Goal: Task Accomplishment & Management: Complete application form

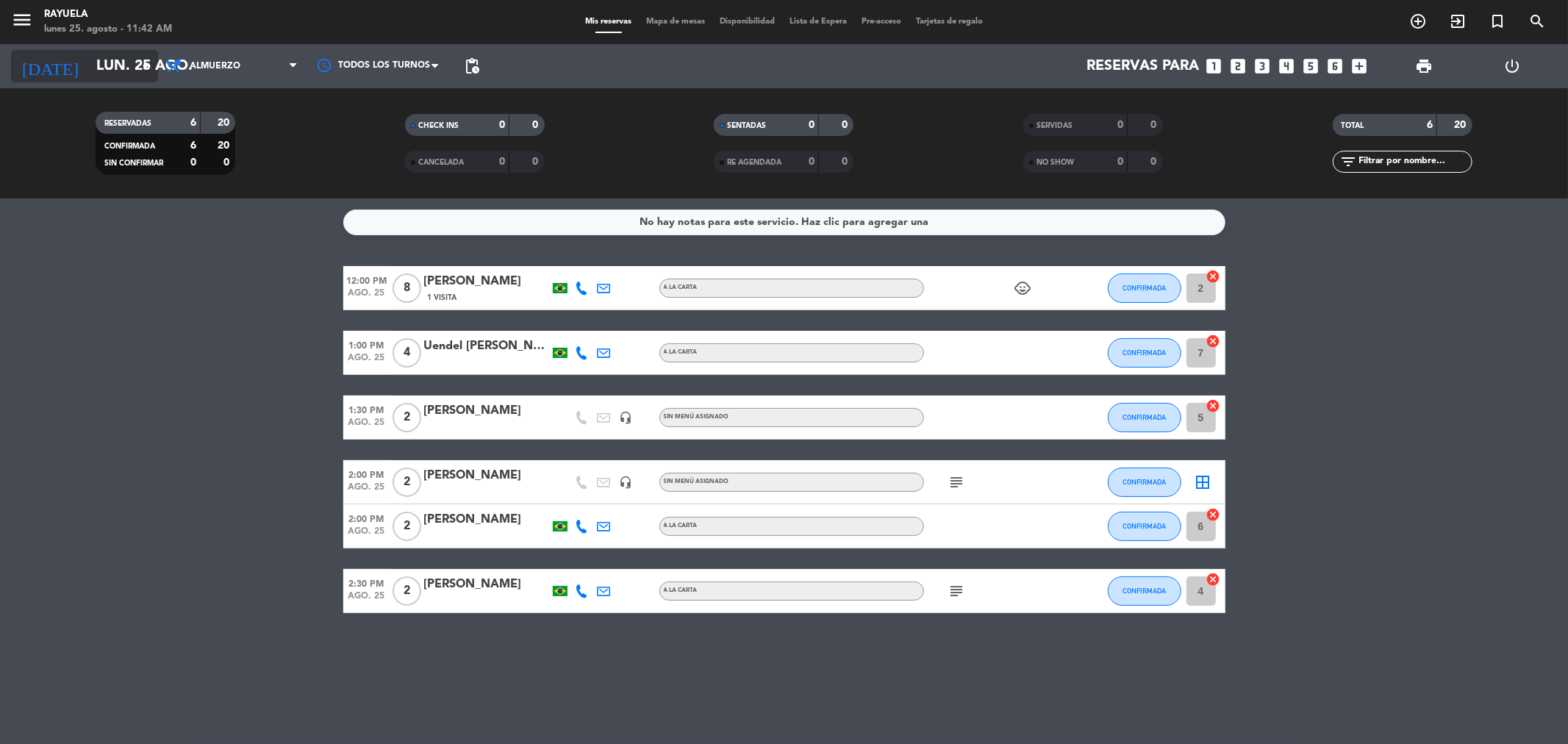
click at [120, 64] on input "lun. 25 ago." at bounding box center [182, 66] width 186 height 32
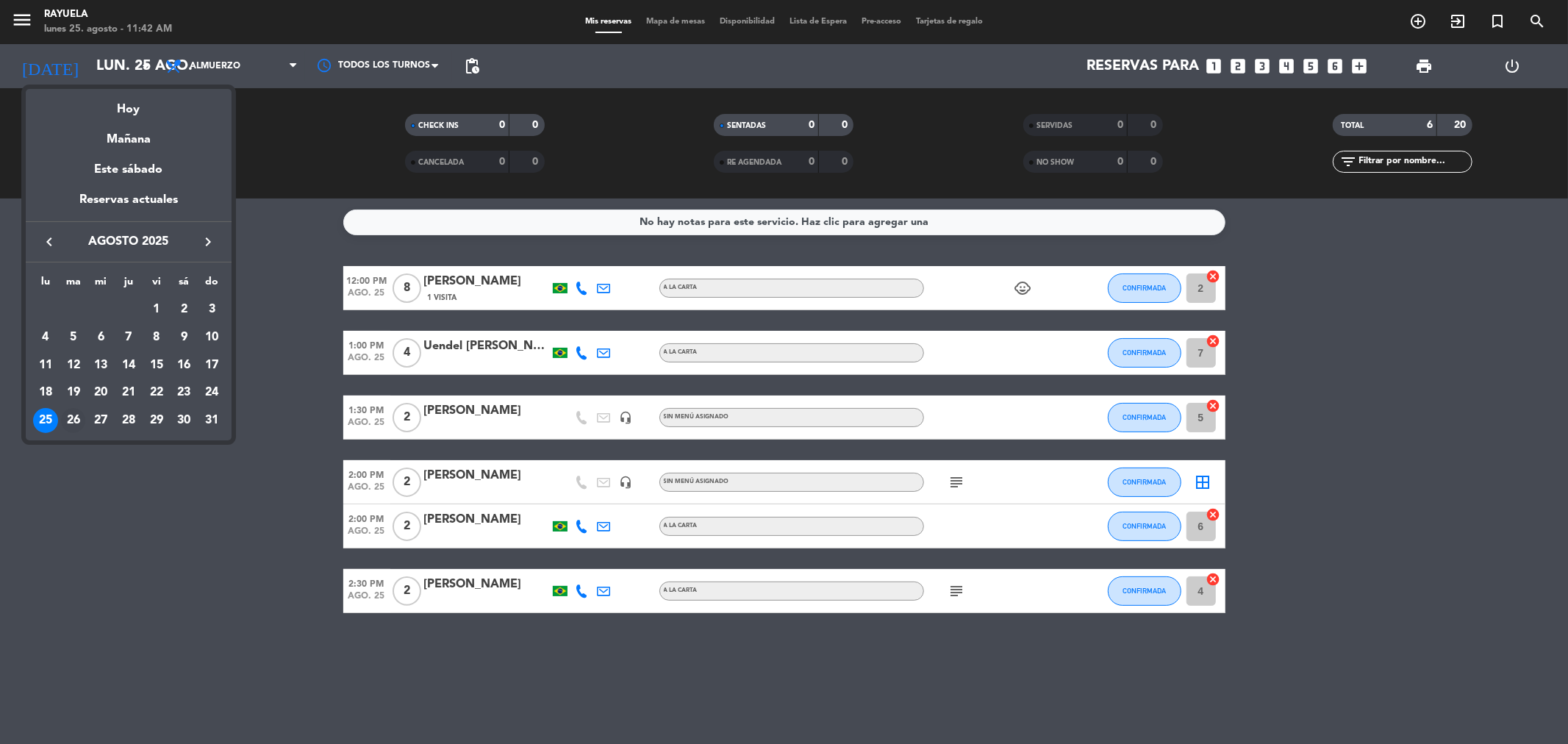
click at [67, 425] on div "26" at bounding box center [73, 420] width 25 height 25
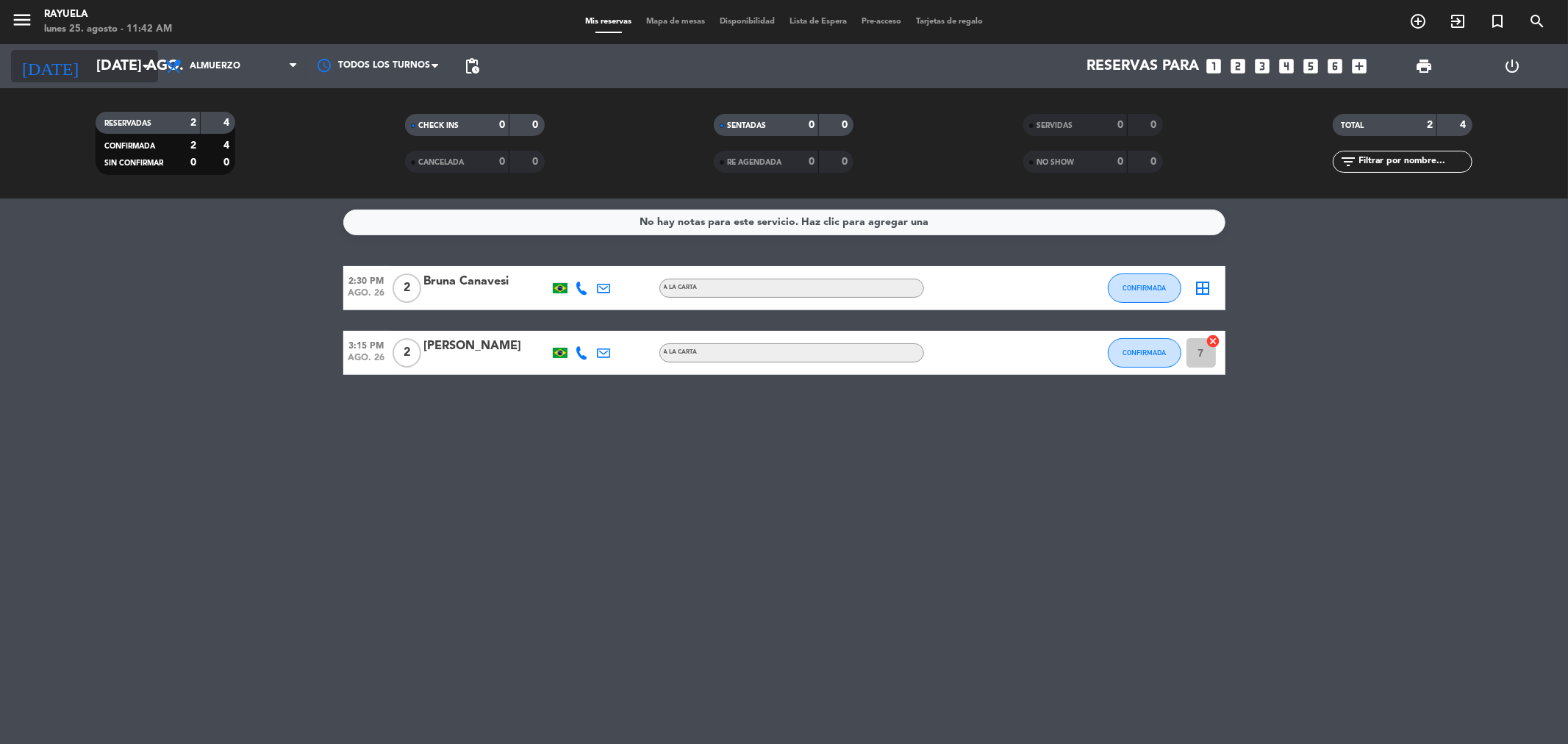
click at [97, 65] on input "[DATE] ago." at bounding box center [182, 66] width 186 height 32
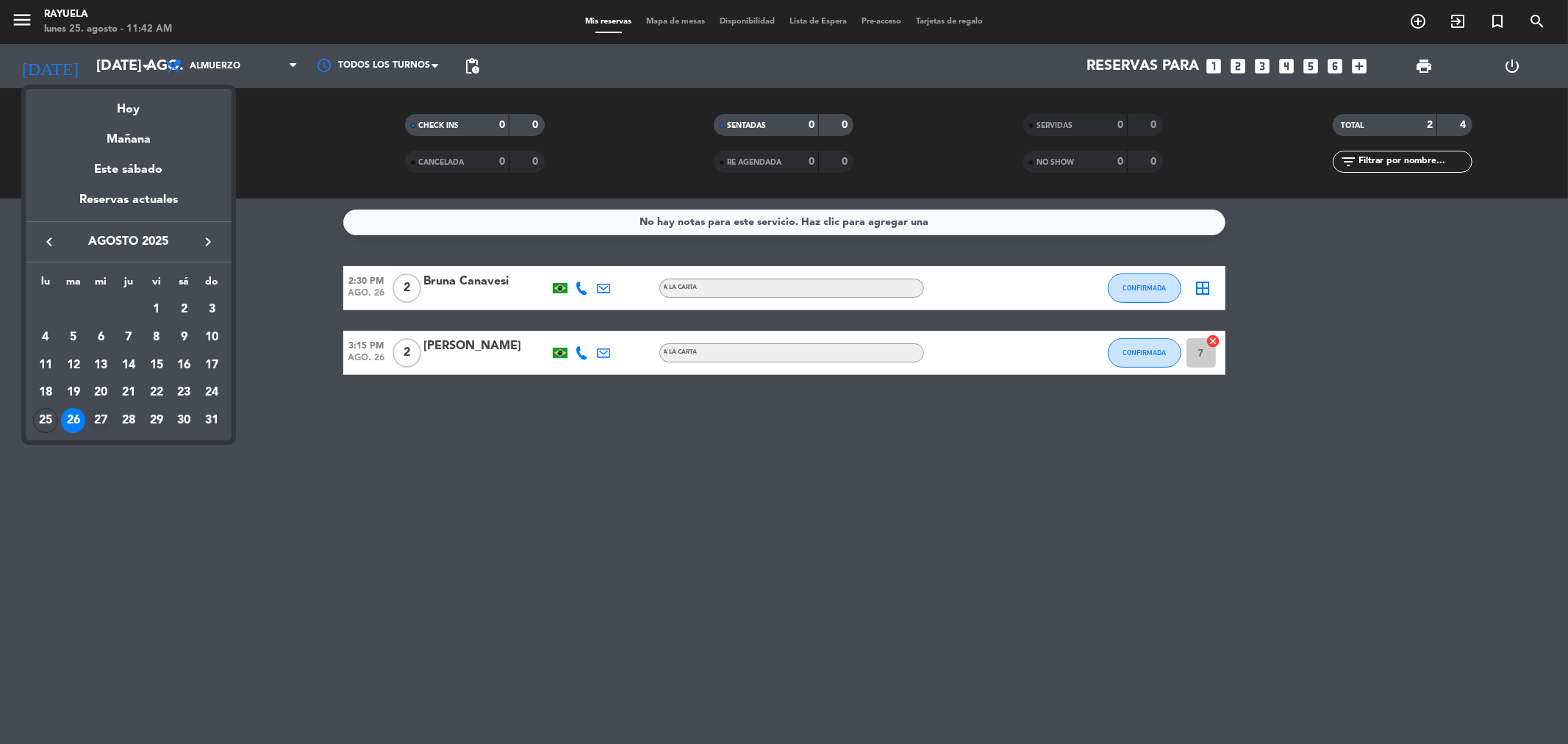
click at [104, 425] on div "27" at bounding box center [101, 420] width 25 height 25
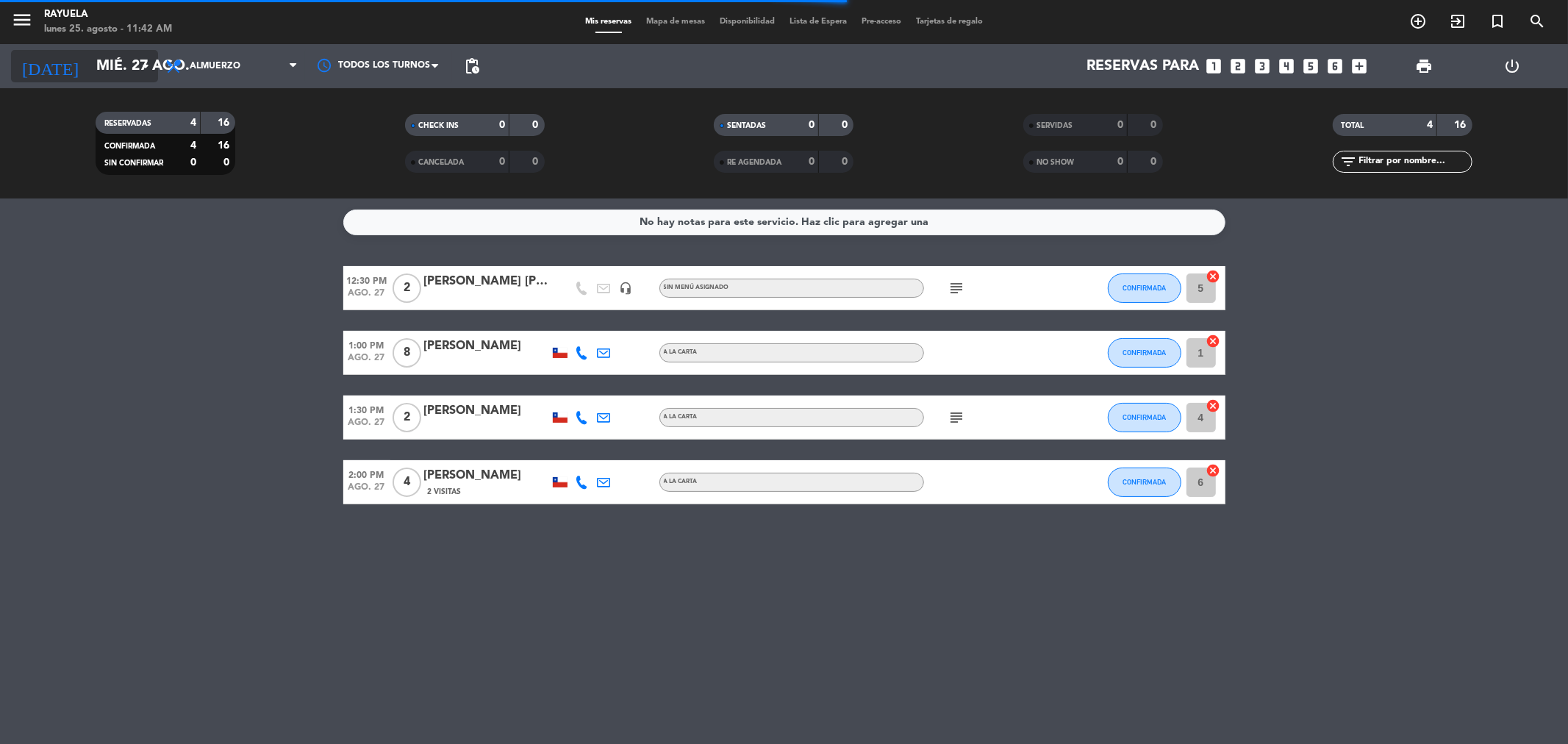
click at [119, 70] on input "mié. 27 ago." at bounding box center [182, 66] width 186 height 32
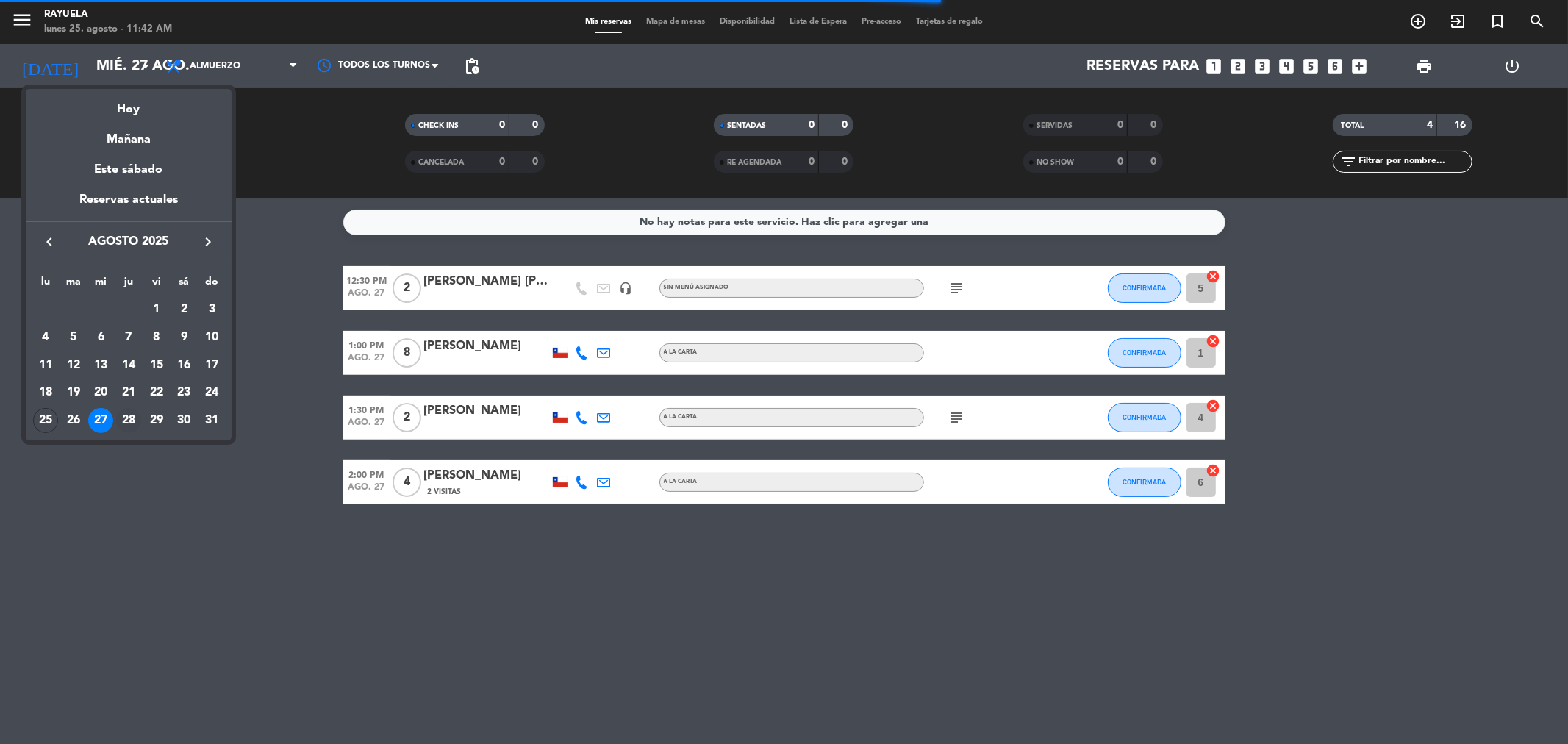
click at [132, 422] on div "28" at bounding box center [129, 420] width 25 height 25
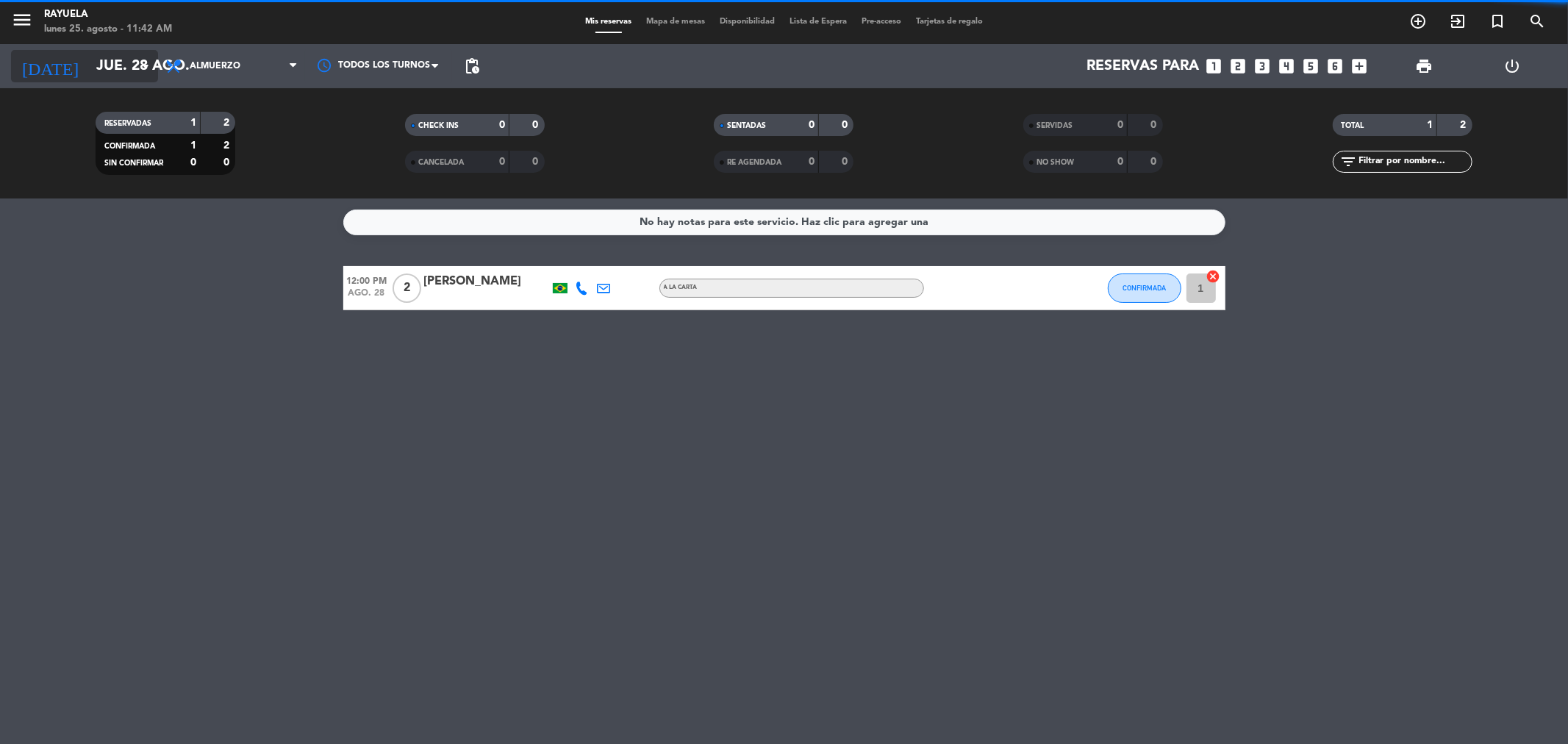
click at [89, 66] on input "jue. 28 ago." at bounding box center [182, 66] width 186 height 32
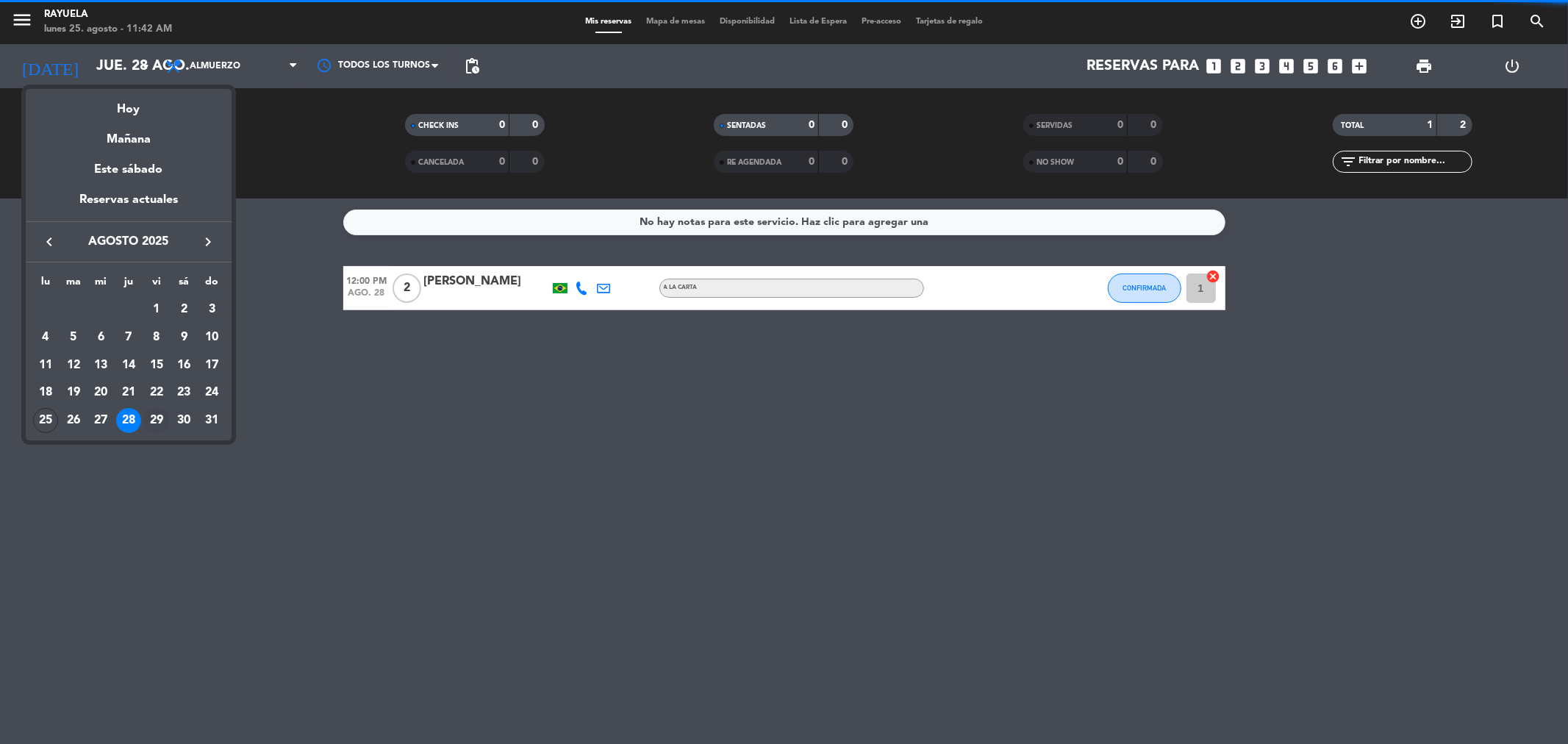
click at [159, 432] on td "29" at bounding box center [156, 420] width 28 height 28
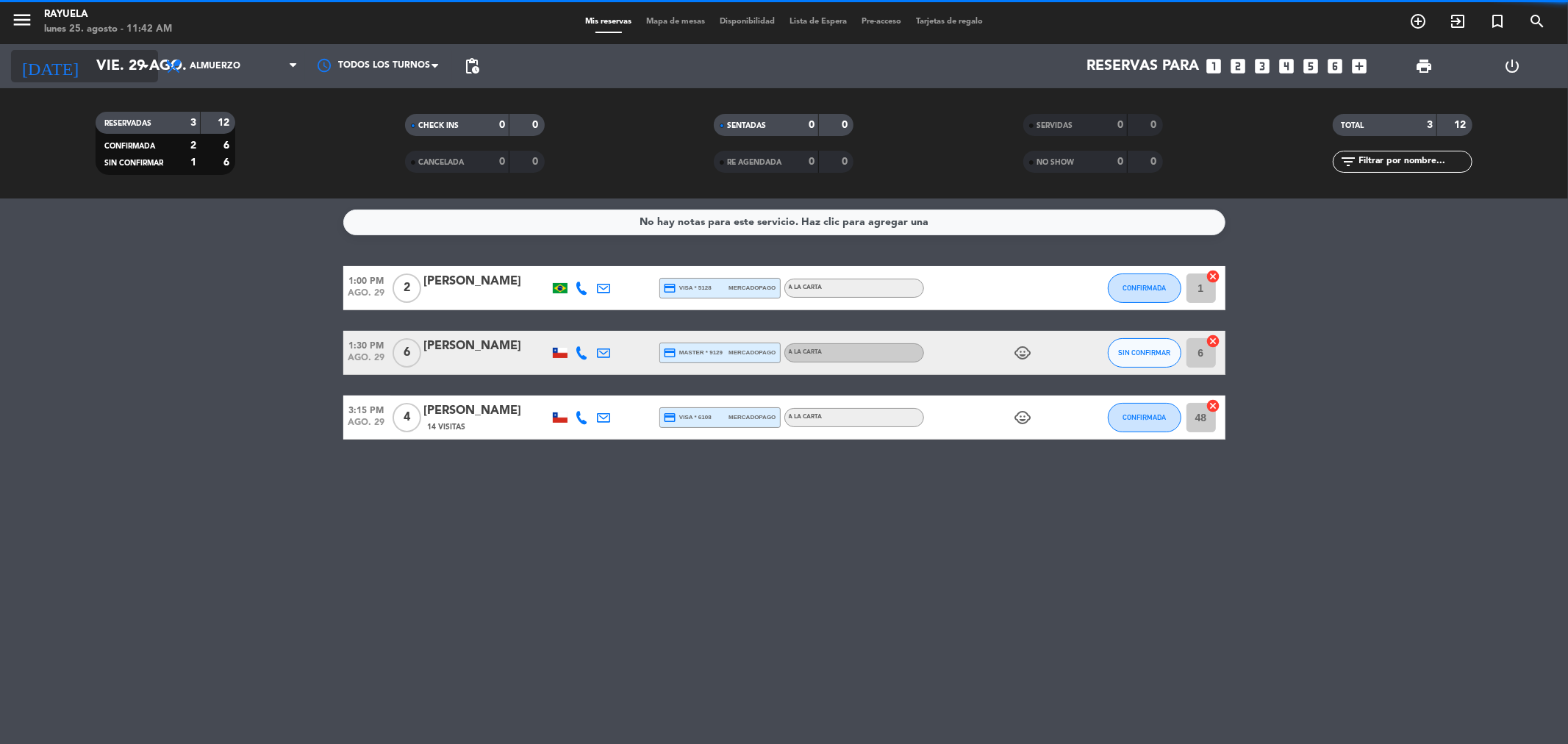
click at [89, 67] on input "vie. 29 ago." at bounding box center [182, 66] width 186 height 32
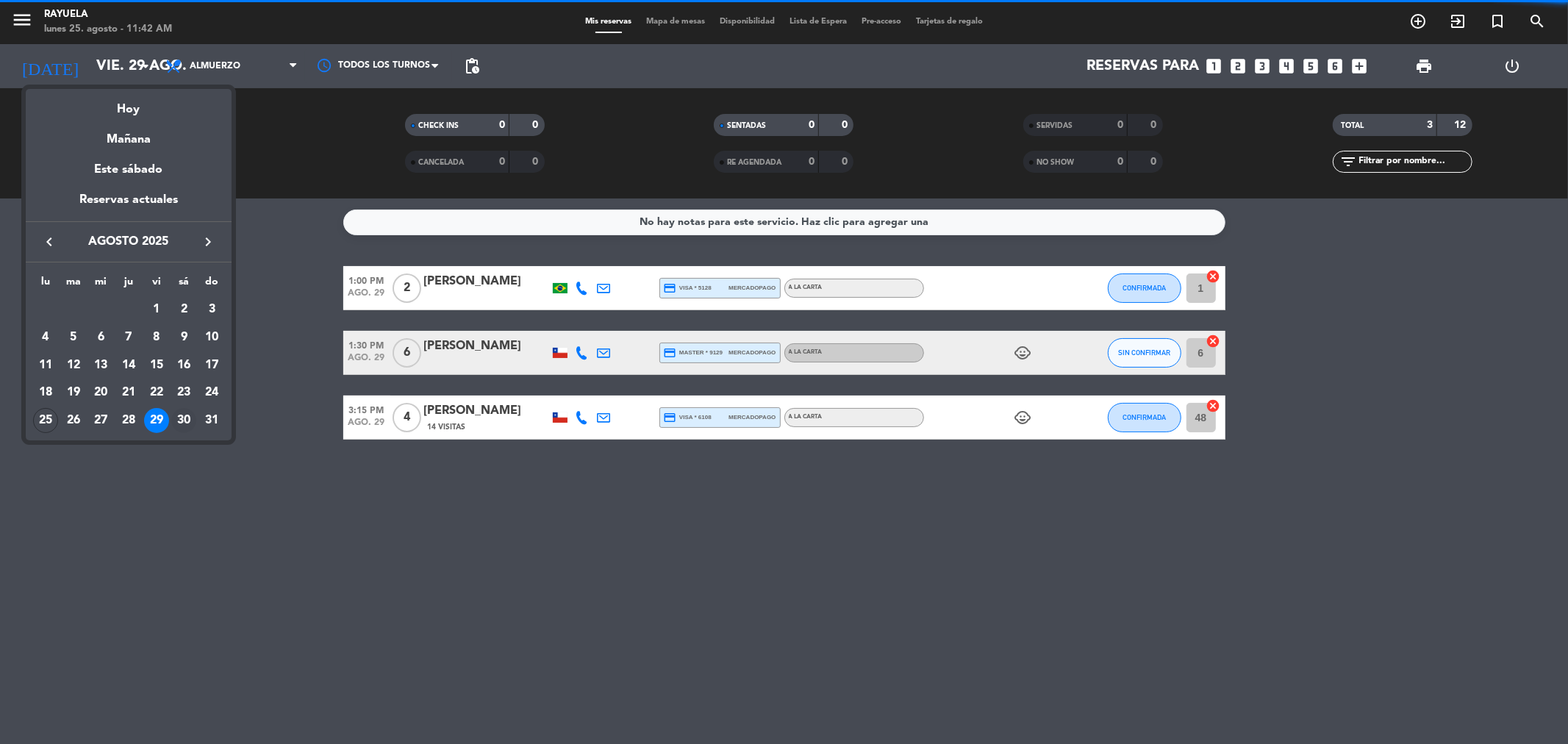
click at [186, 421] on div "30" at bounding box center [184, 420] width 25 height 25
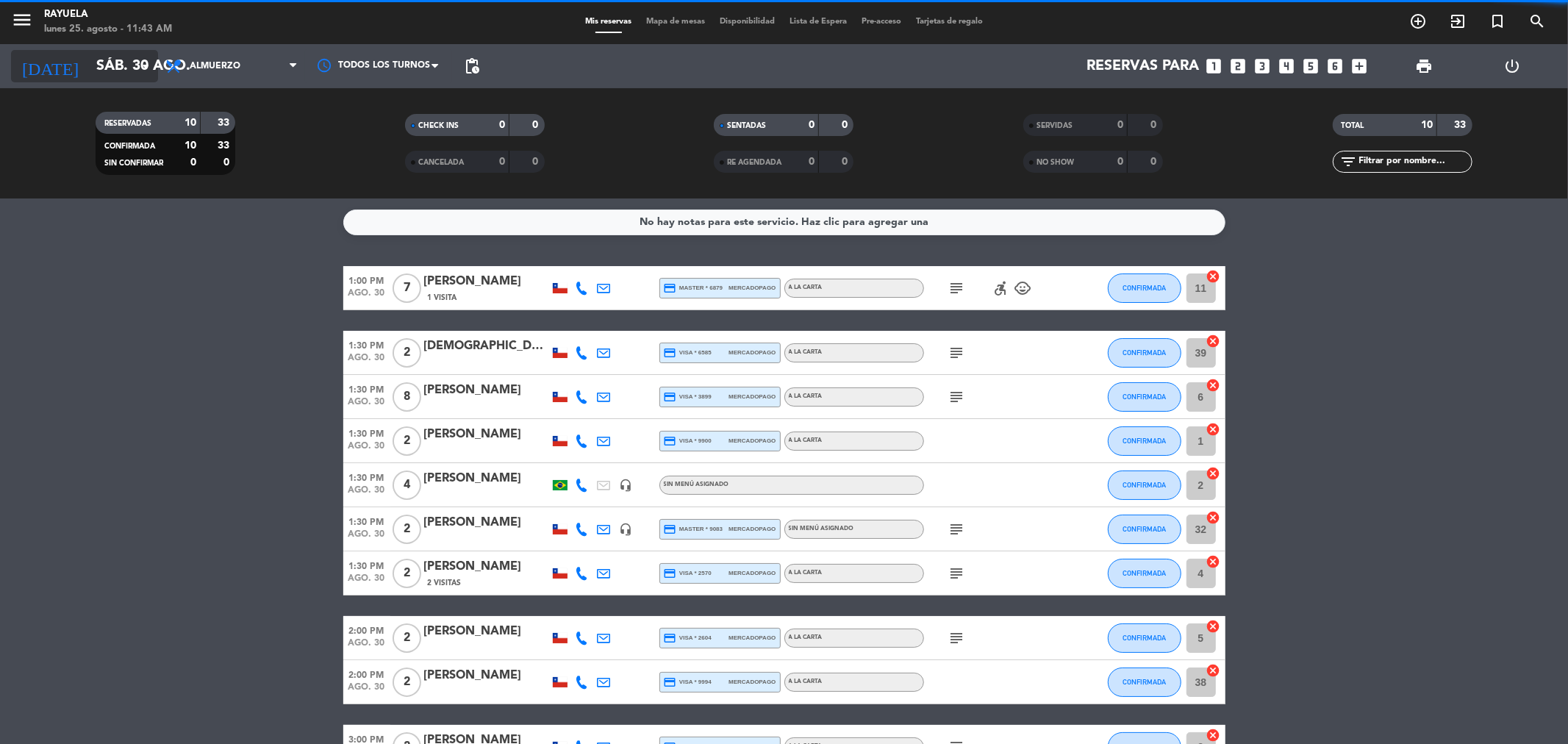
click at [89, 63] on input "sáb. 30 ago." at bounding box center [182, 66] width 186 height 32
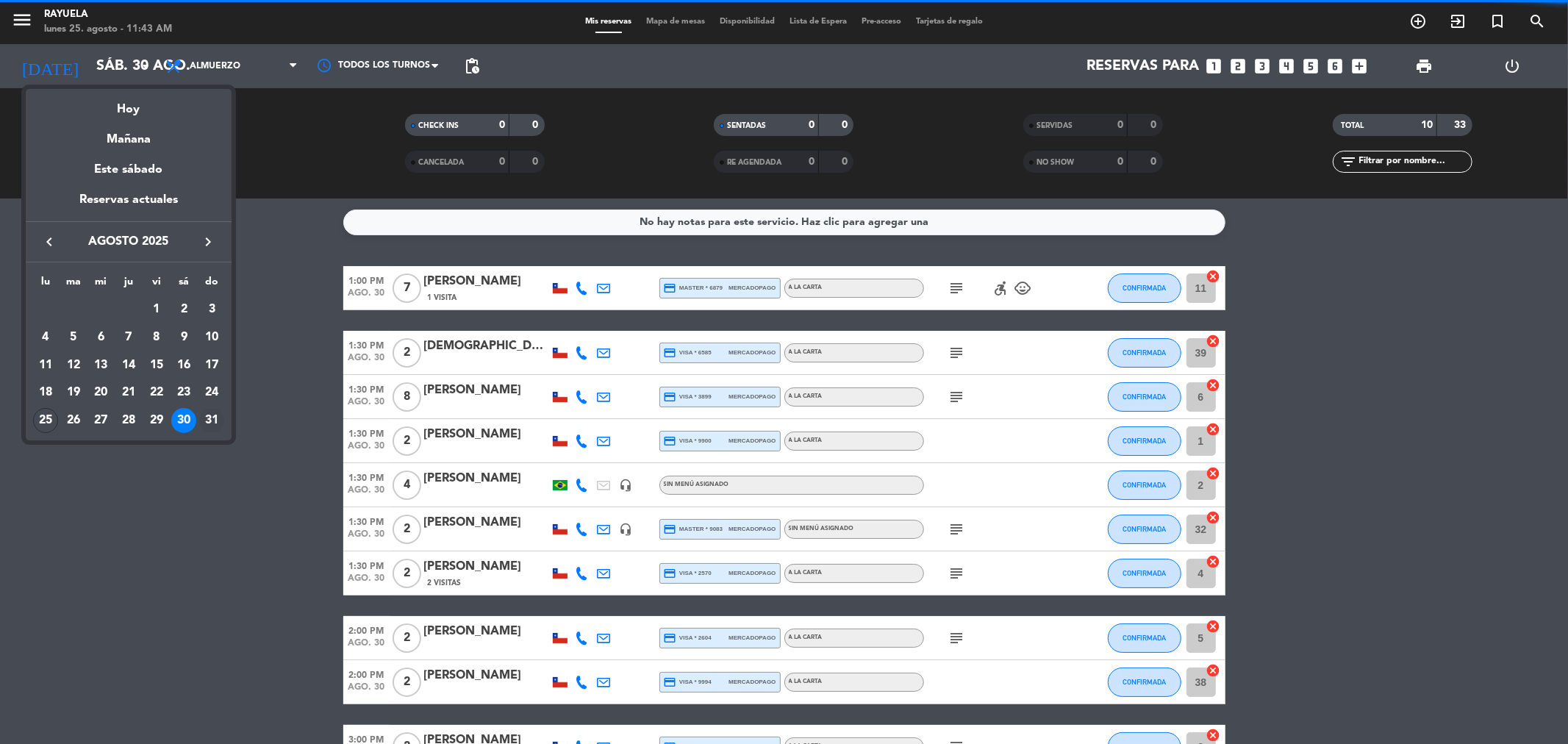
click at [215, 418] on div "31" at bounding box center [211, 420] width 25 height 25
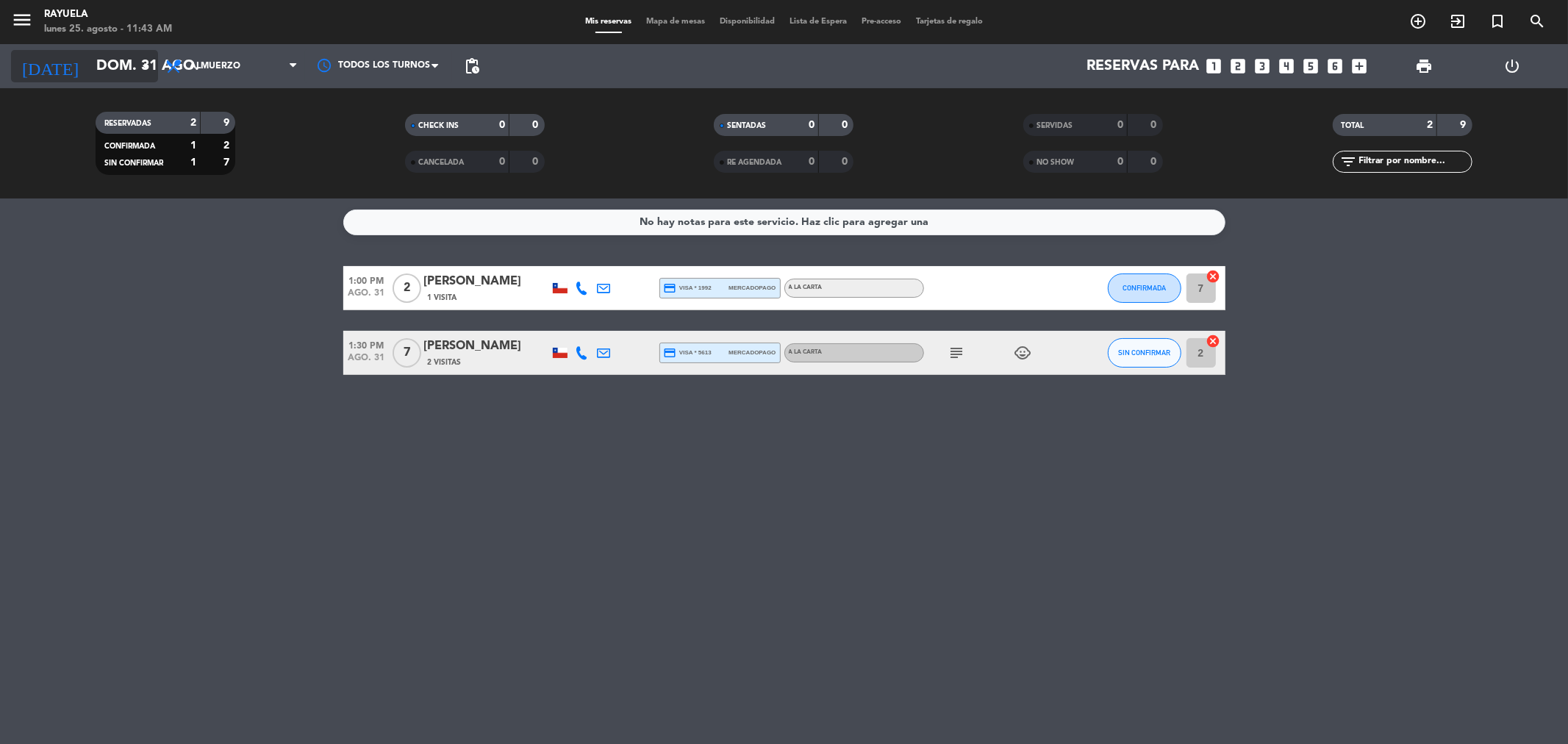
click at [37, 64] on icon "[DATE]" at bounding box center [50, 66] width 78 height 32
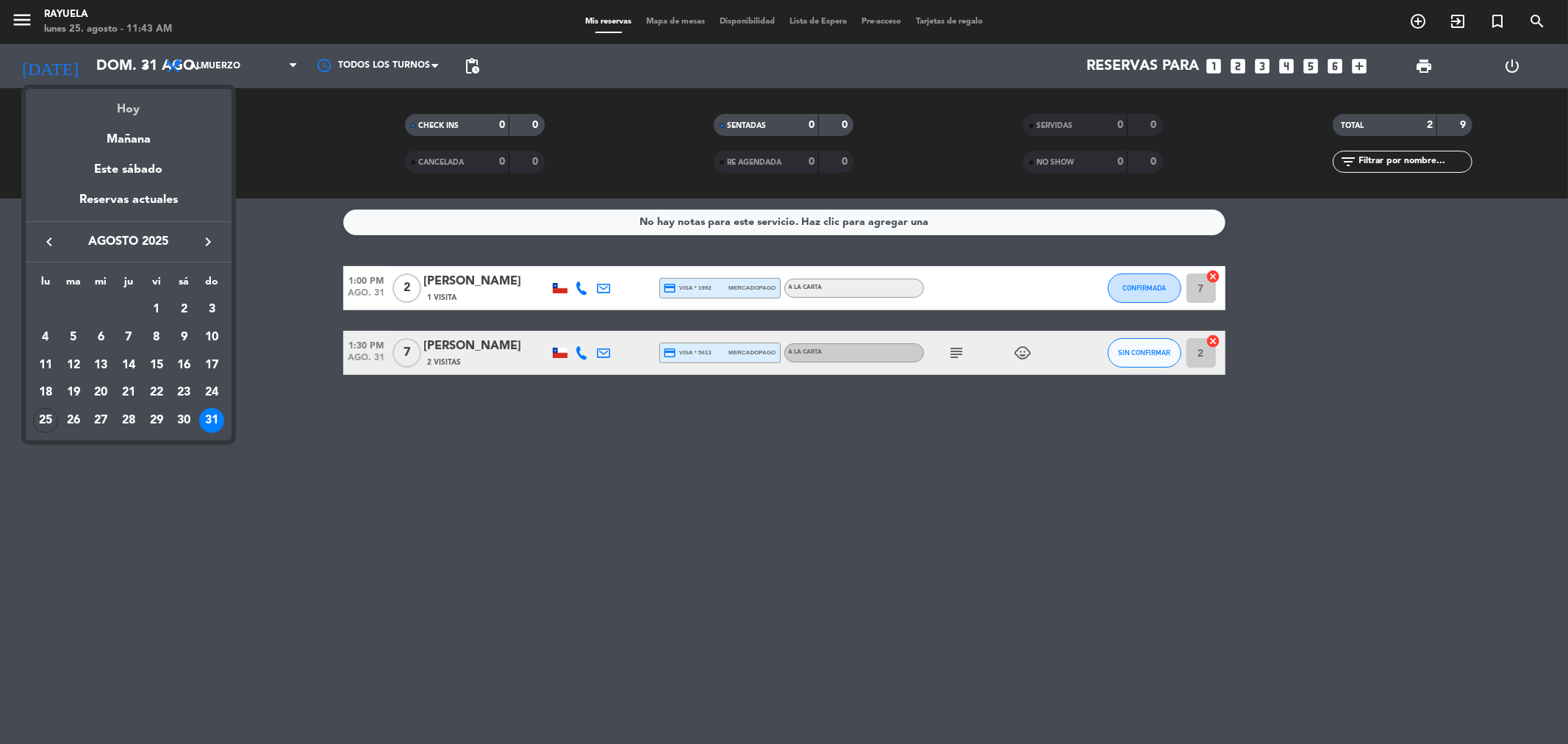
click at [92, 101] on div "Hoy" at bounding box center [128, 104] width 206 height 30
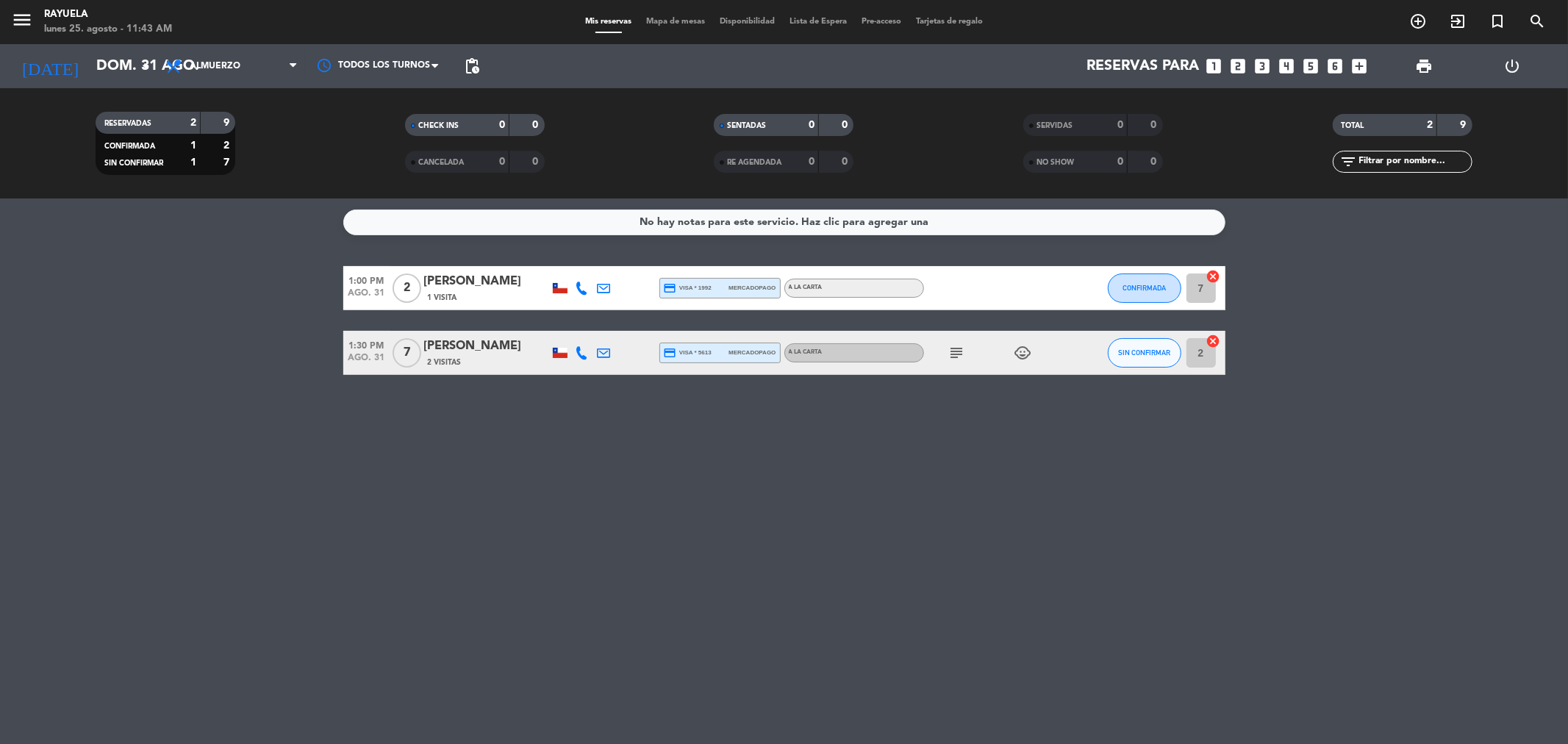
type input "lun. 25 ago."
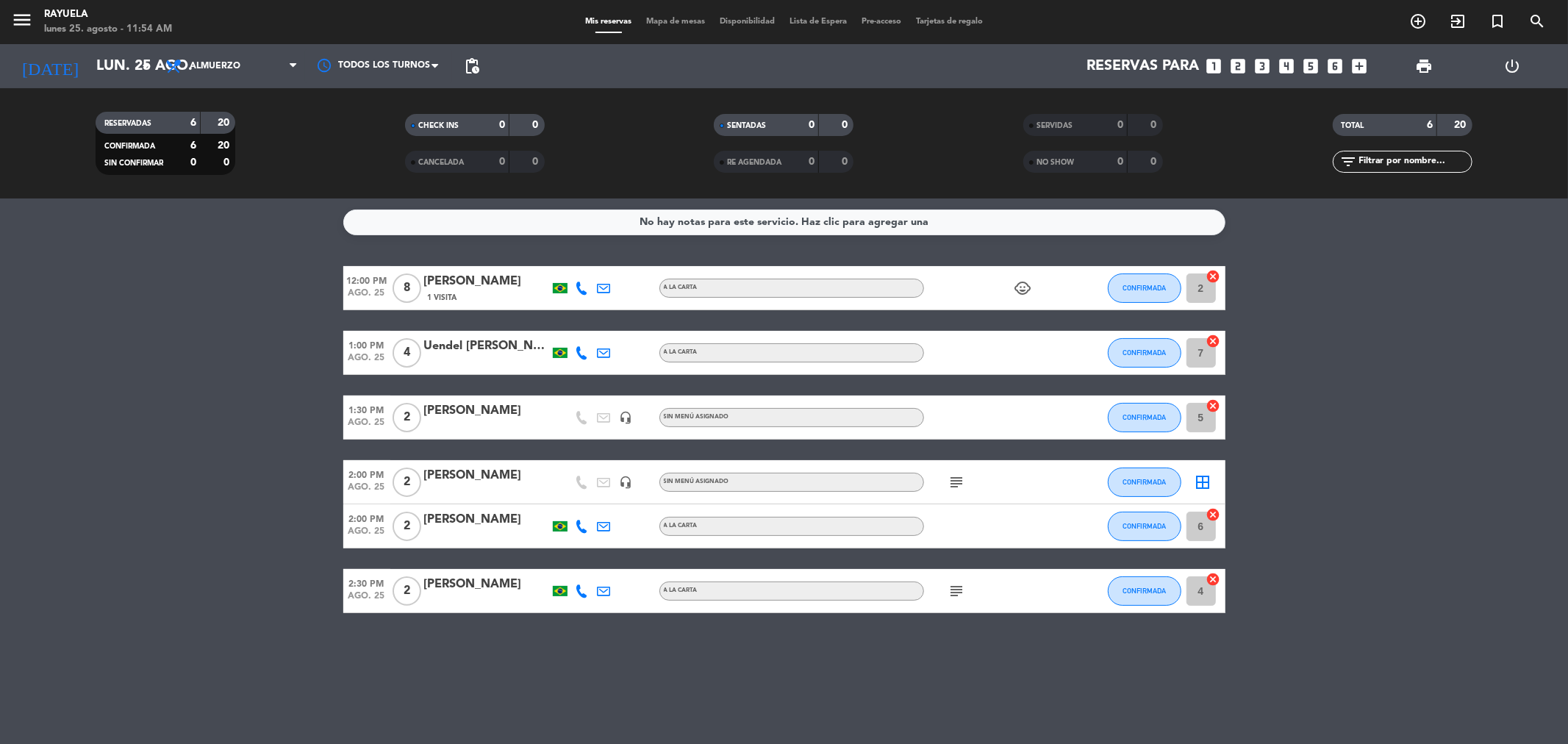
drag, startPoint x: 654, startPoint y: 270, endPoint x: 0, endPoint y: 118, distance: 671.4
click at [656, 270] on div at bounding box center [648, 288] width 22 height 43
click at [1450, 16] on icon "exit_to_app" at bounding box center [1457, 21] width 17 height 17
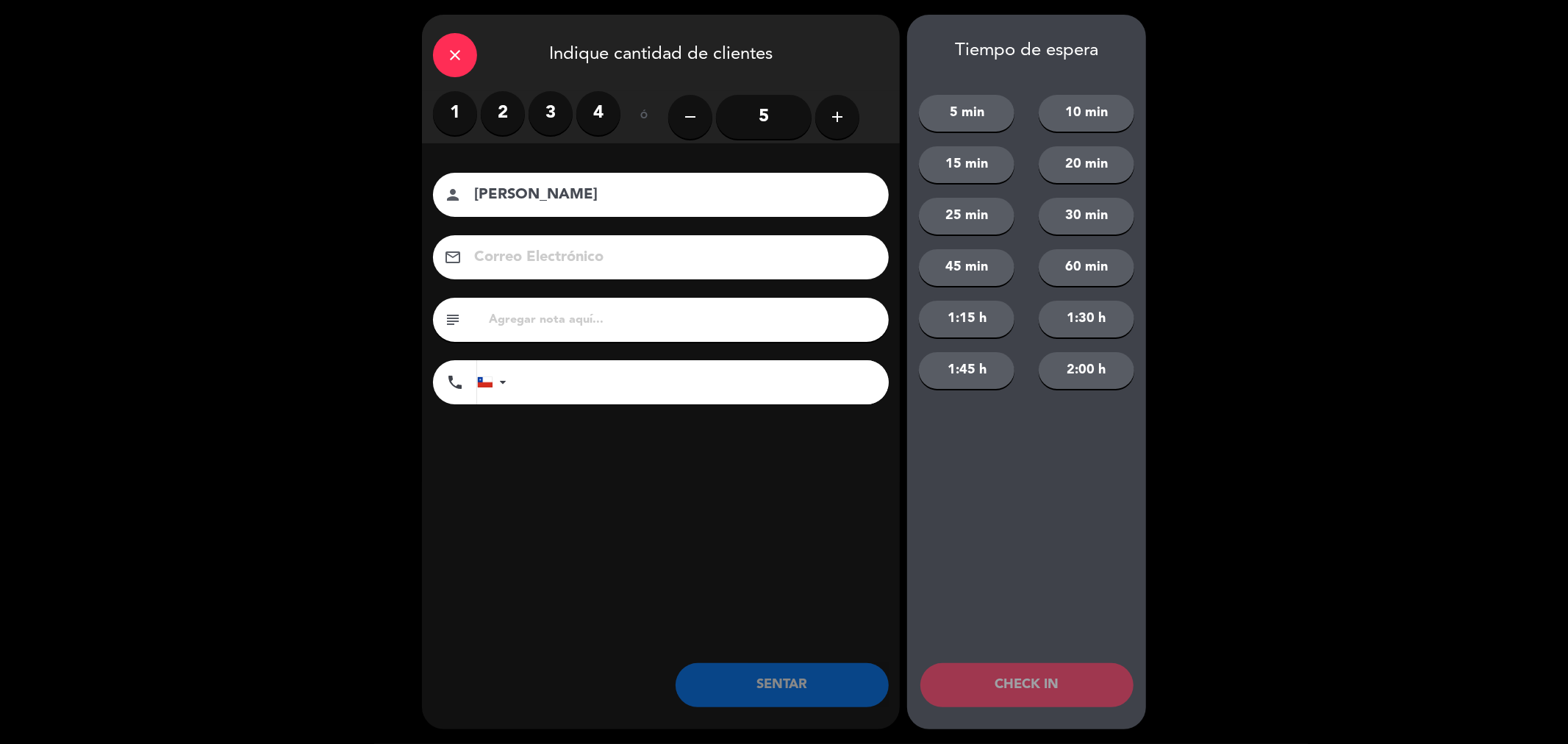
type input "[PERSON_NAME]"
click at [516, 111] on label "2" at bounding box center [503, 113] width 44 height 44
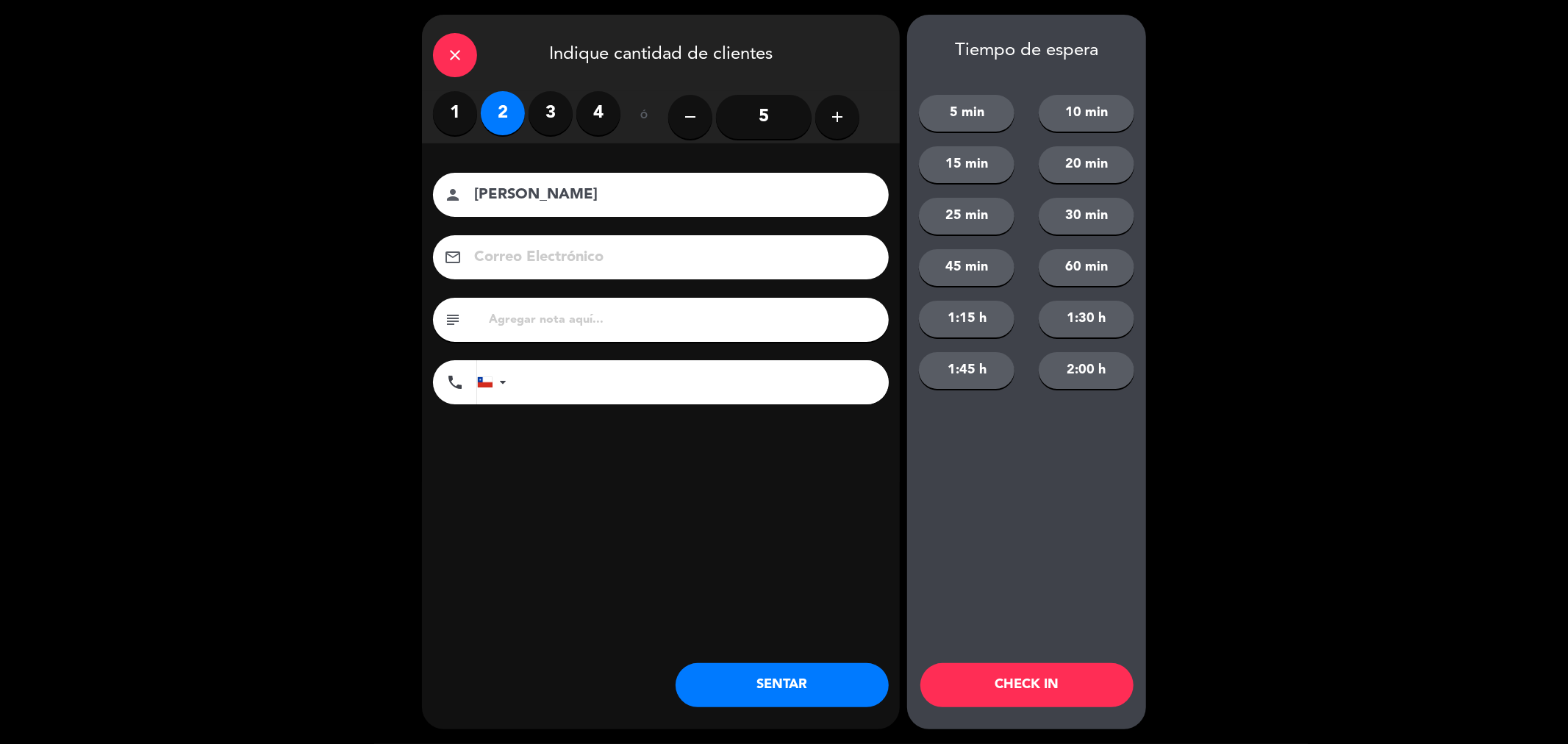
click at [1094, 262] on button "60 min" at bounding box center [1086, 267] width 96 height 37
click at [1046, 687] on button "CHECK IN" at bounding box center [1027, 685] width 213 height 44
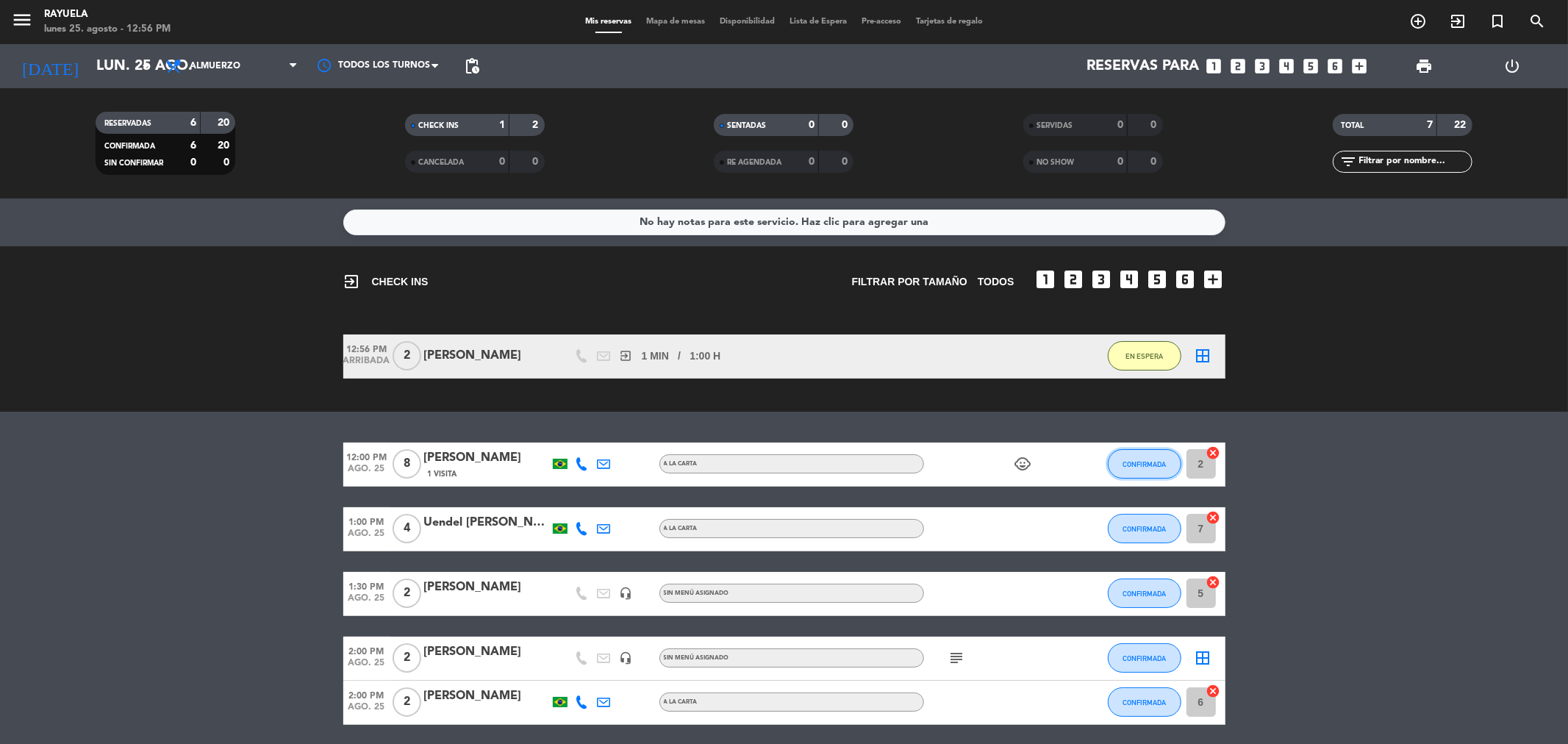
click at [1143, 461] on span "CONFIRMADA" at bounding box center [1144, 464] width 43 height 8
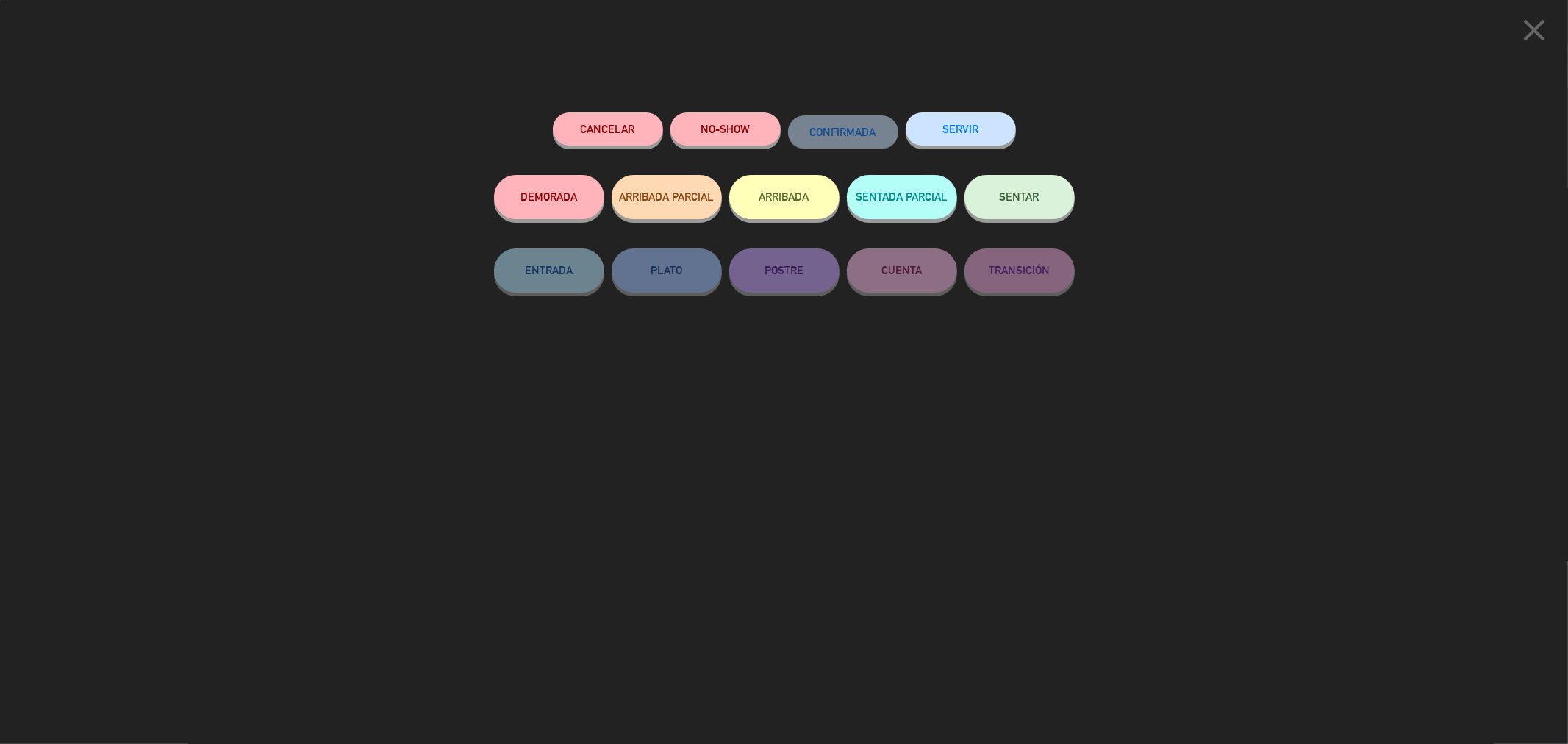
click at [1013, 204] on button "SENTAR" at bounding box center [1020, 196] width 110 height 44
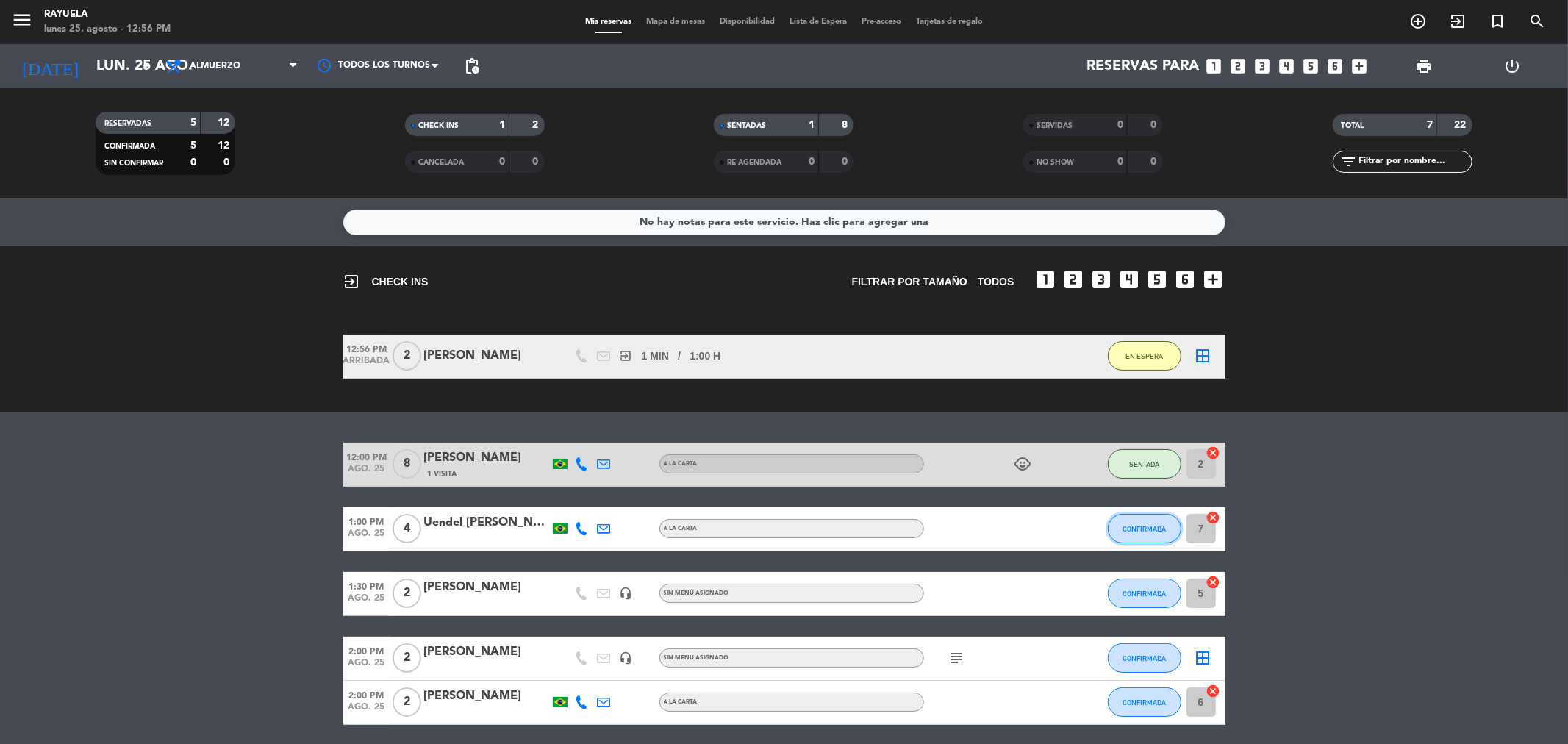
click at [1139, 532] on button "CONFIRMADA" at bounding box center [1144, 528] width 73 height 29
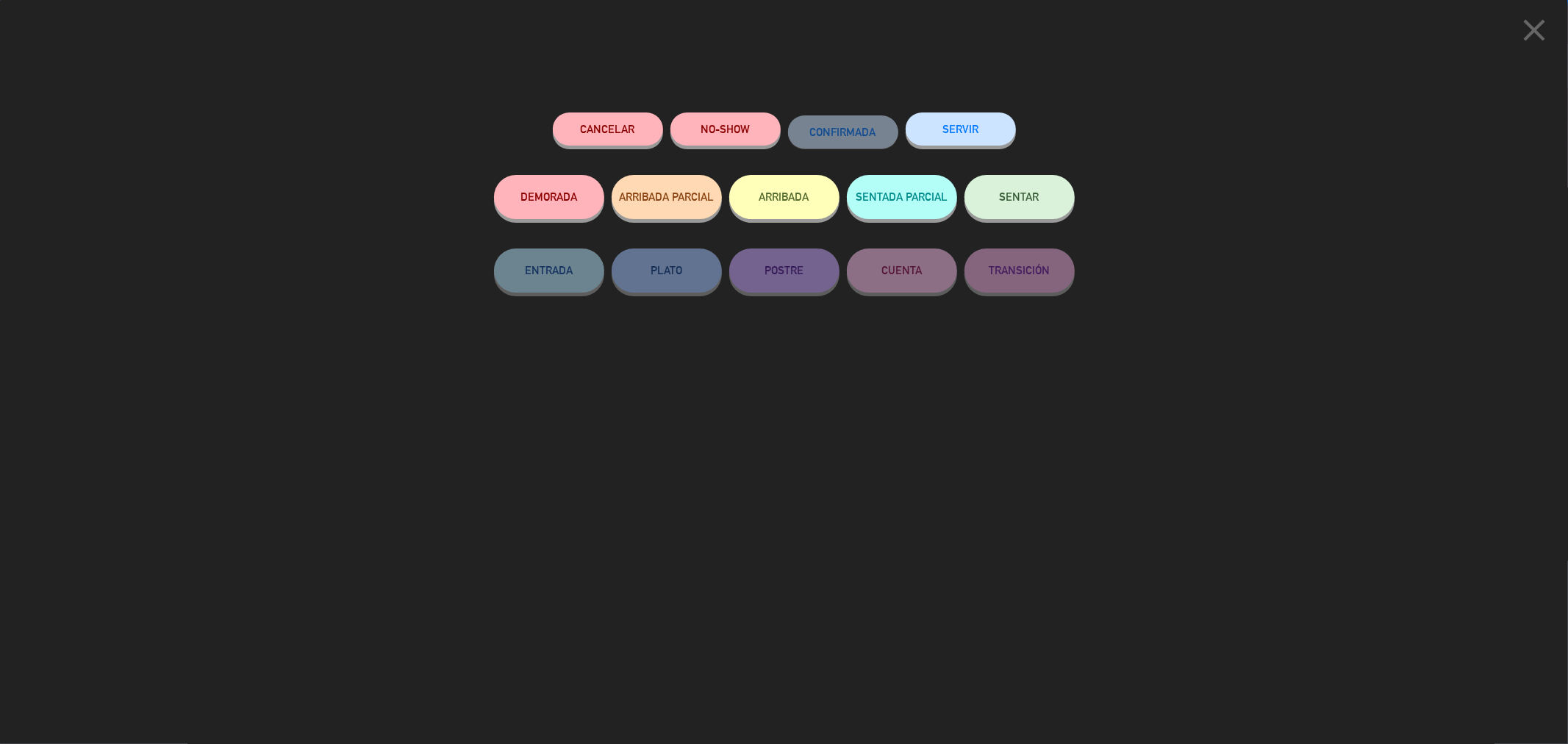
click at [1032, 202] on span "SENTAR" at bounding box center [1020, 196] width 40 height 12
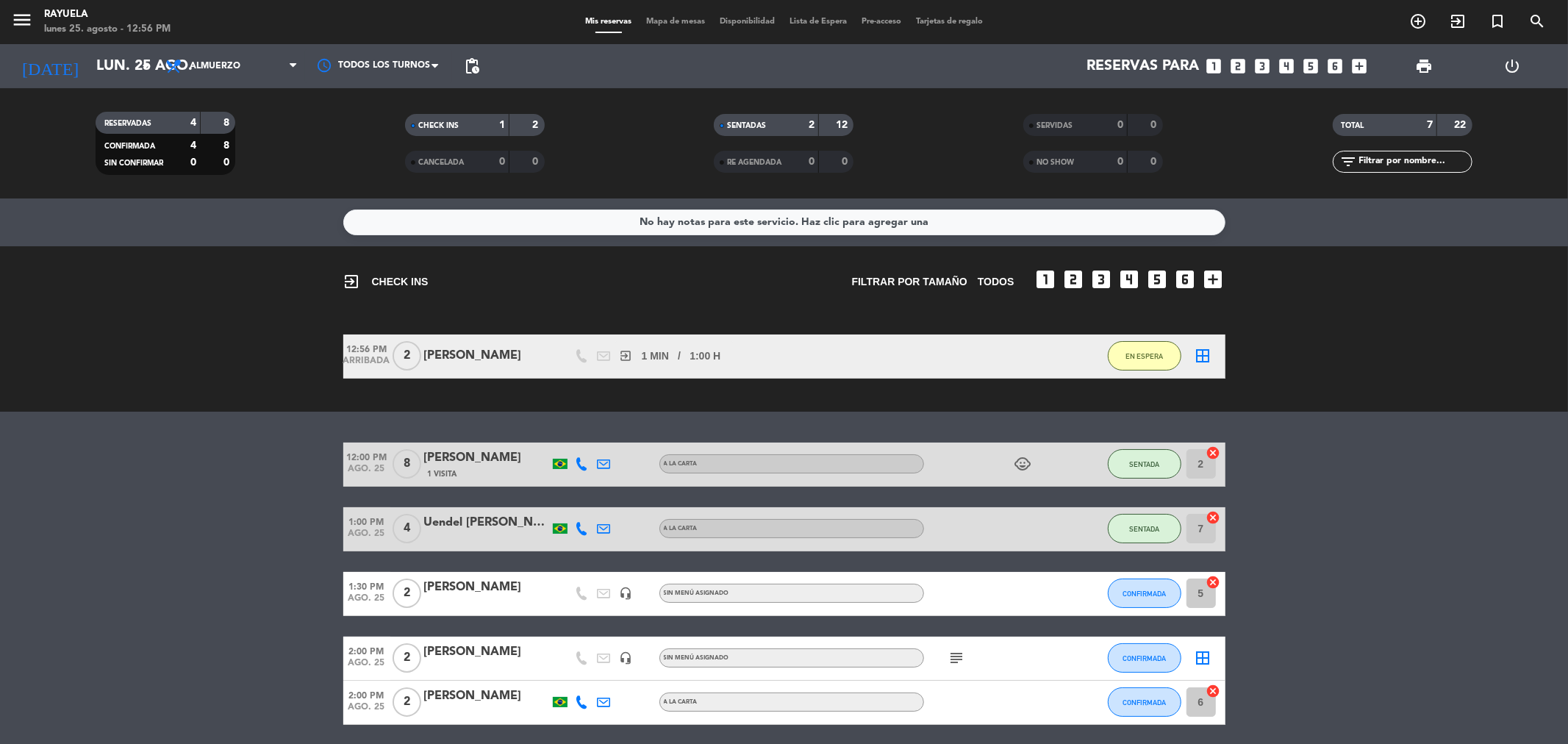
click at [472, 355] on div "[PERSON_NAME]" at bounding box center [487, 355] width 125 height 19
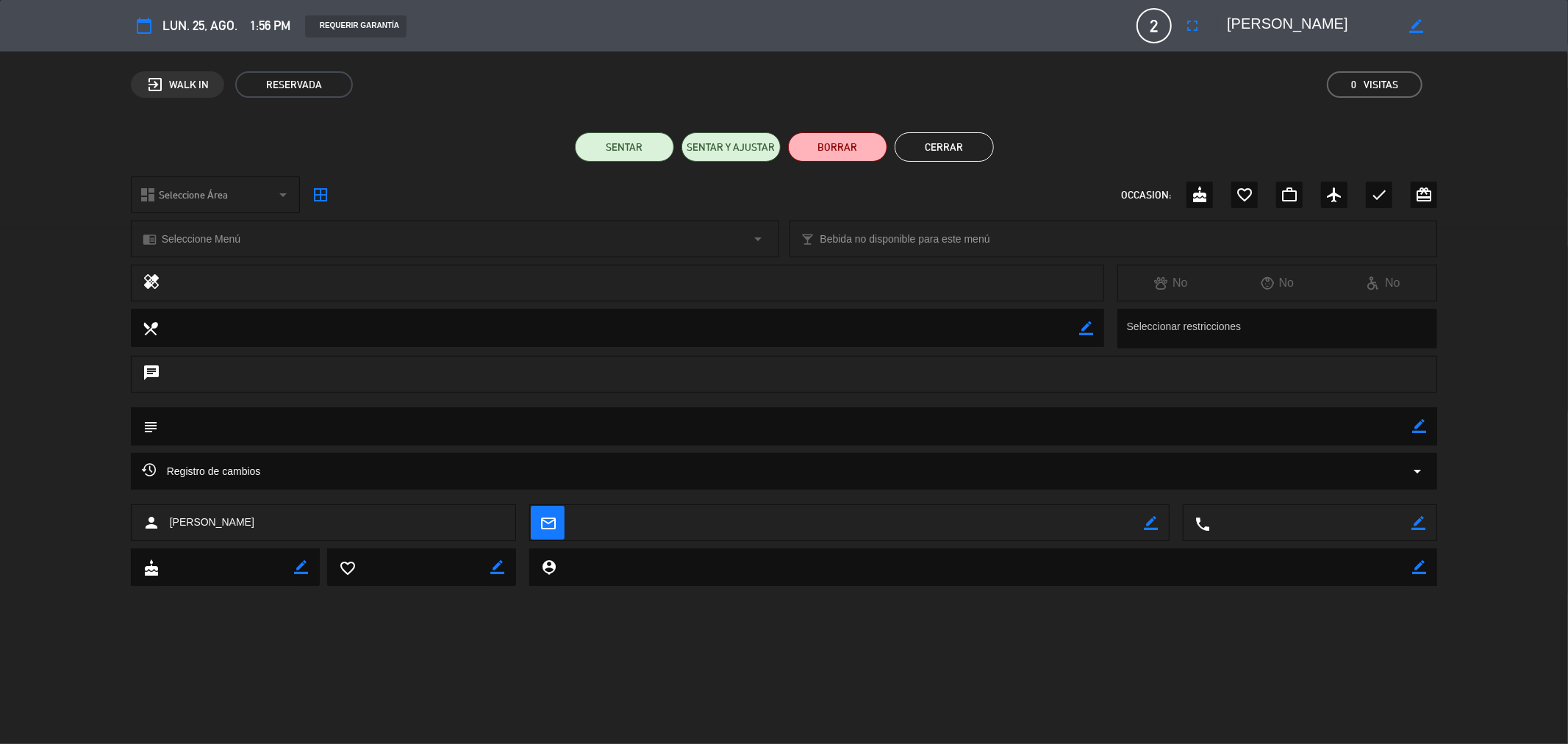
click at [946, 155] on button "Cerrar" at bounding box center [944, 146] width 99 height 29
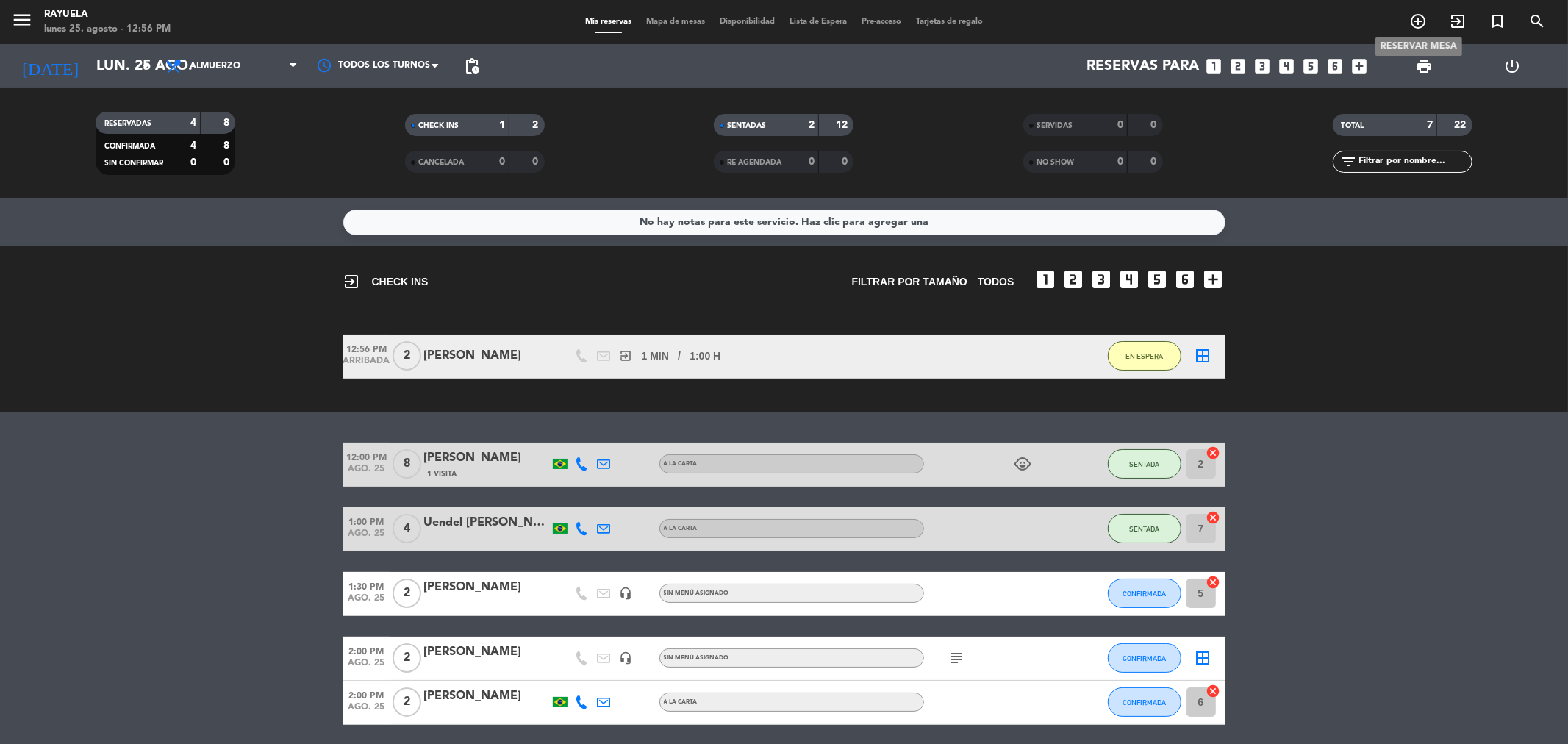
click at [1416, 17] on icon "add_circle_outline" at bounding box center [1417, 21] width 17 height 17
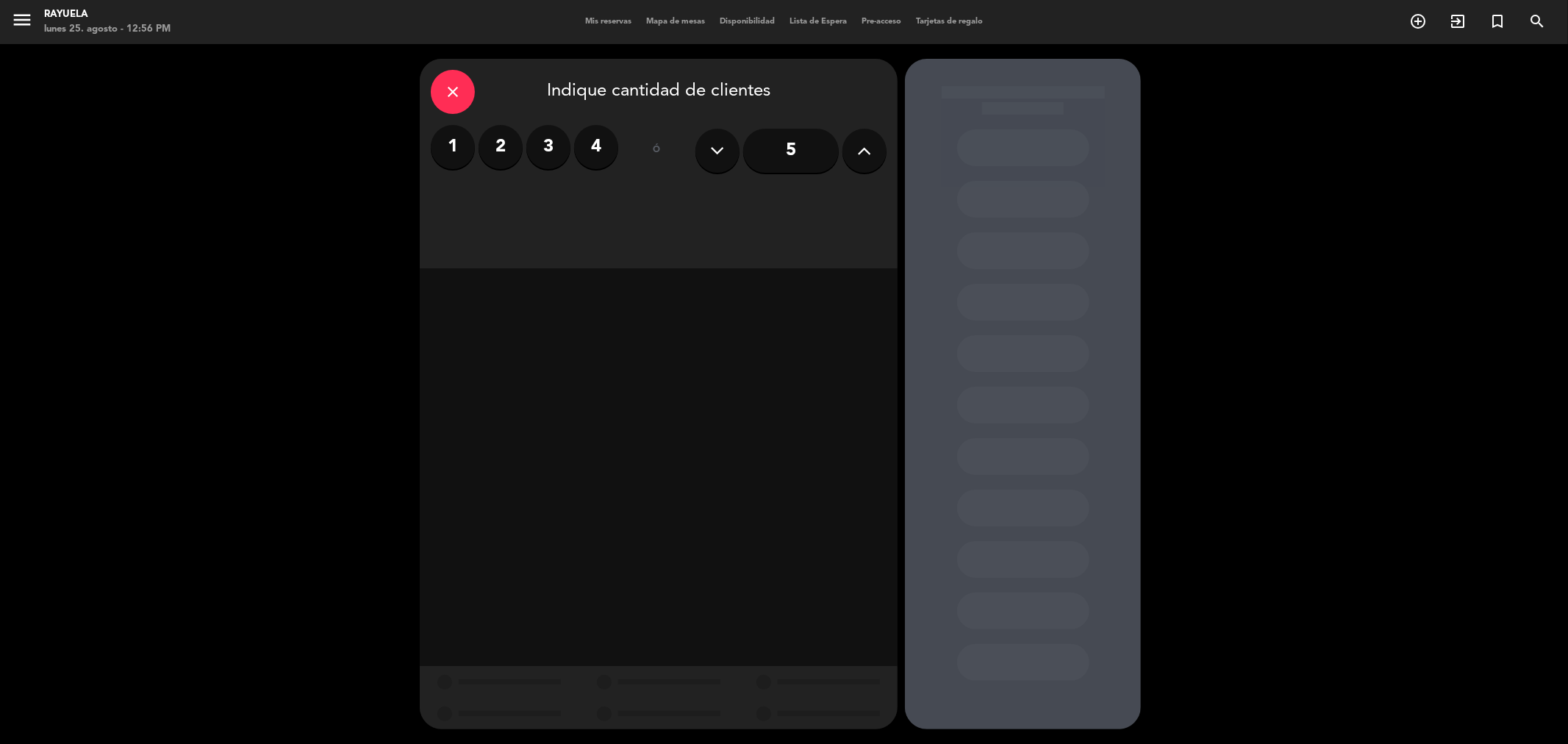
click at [513, 152] on label "2" at bounding box center [500, 146] width 44 height 44
click at [591, 190] on div "Almuerzo" at bounding box center [544, 201] width 226 height 29
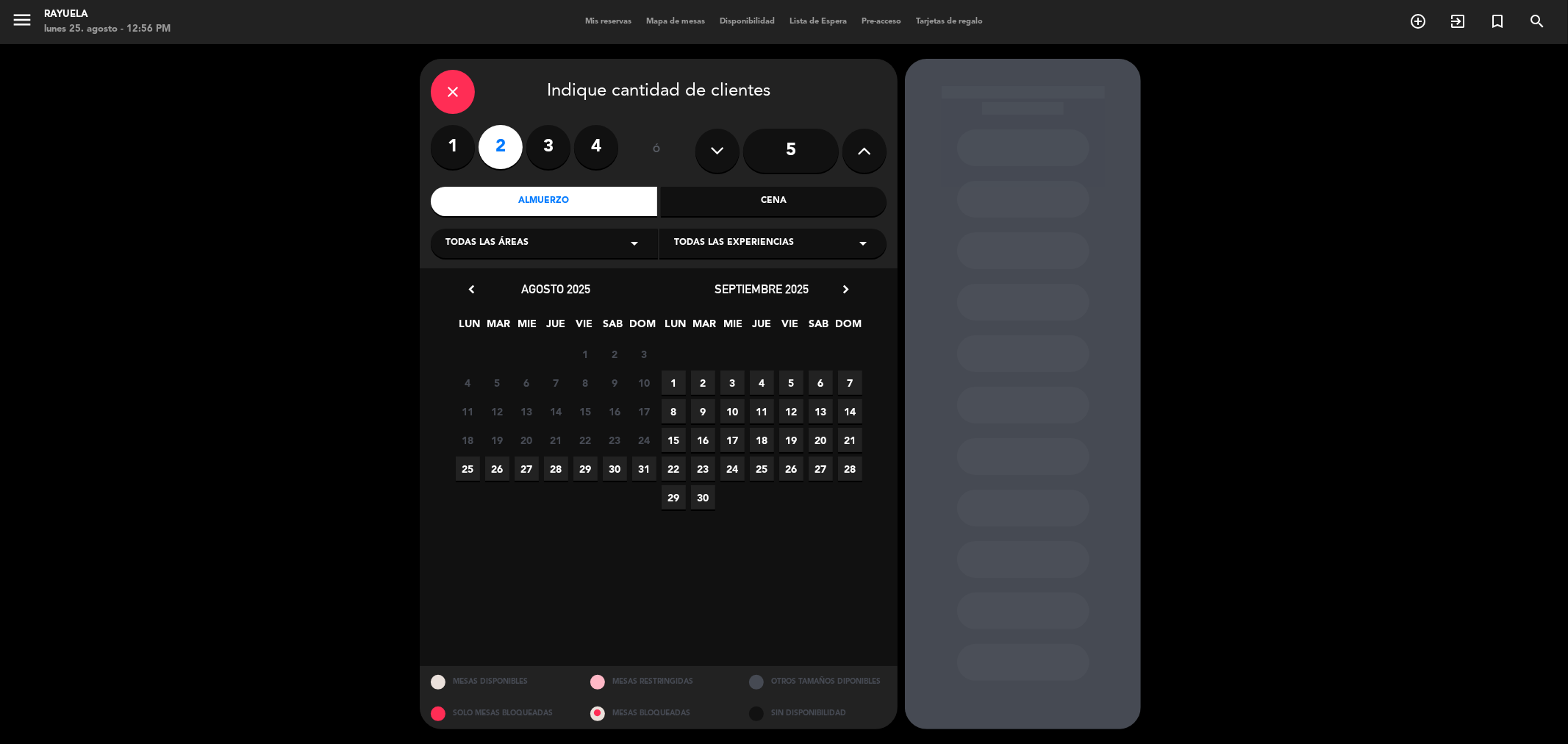
click at [498, 468] on span "26" at bounding box center [497, 469] width 24 height 24
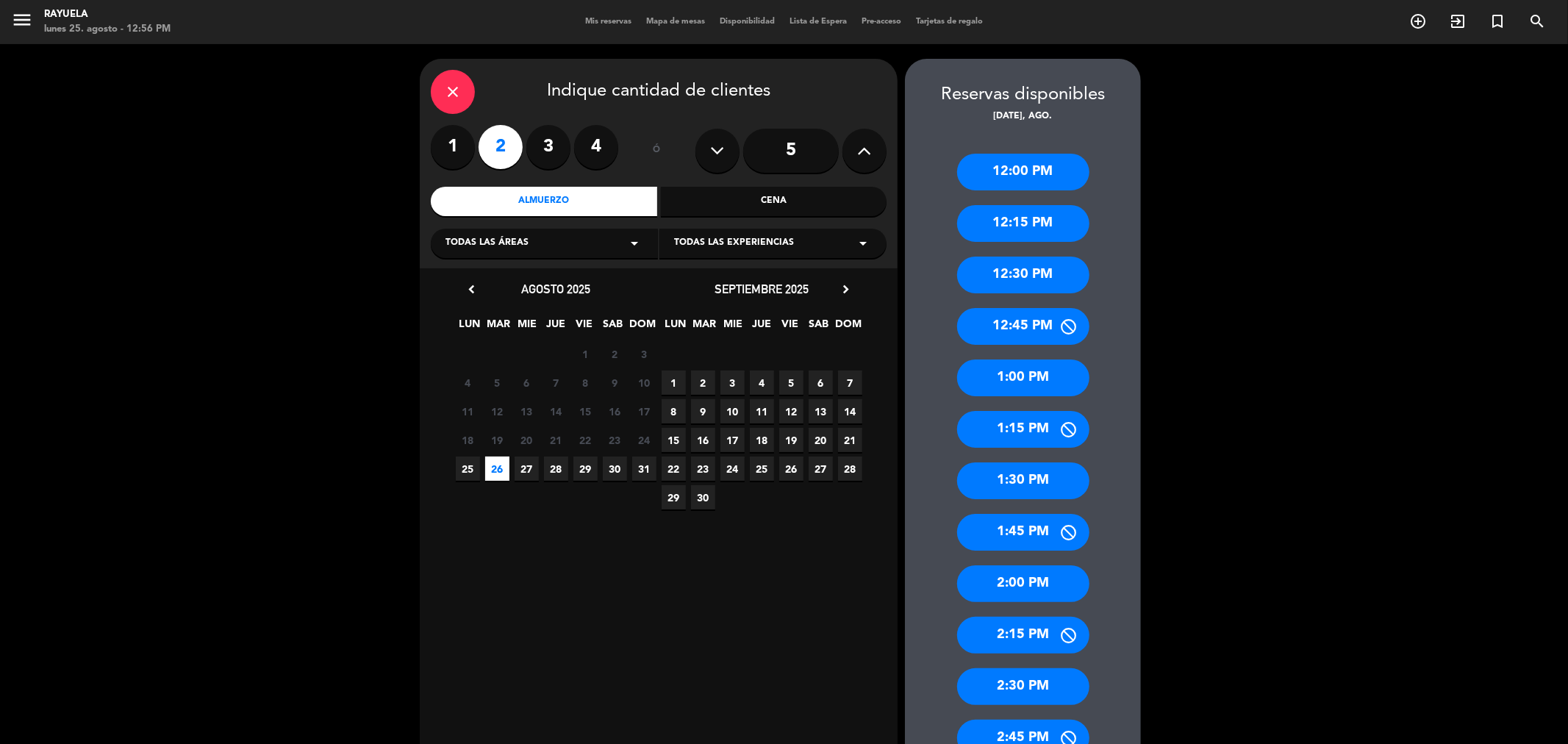
click at [1026, 479] on div "1:30 PM" at bounding box center [1023, 481] width 132 height 37
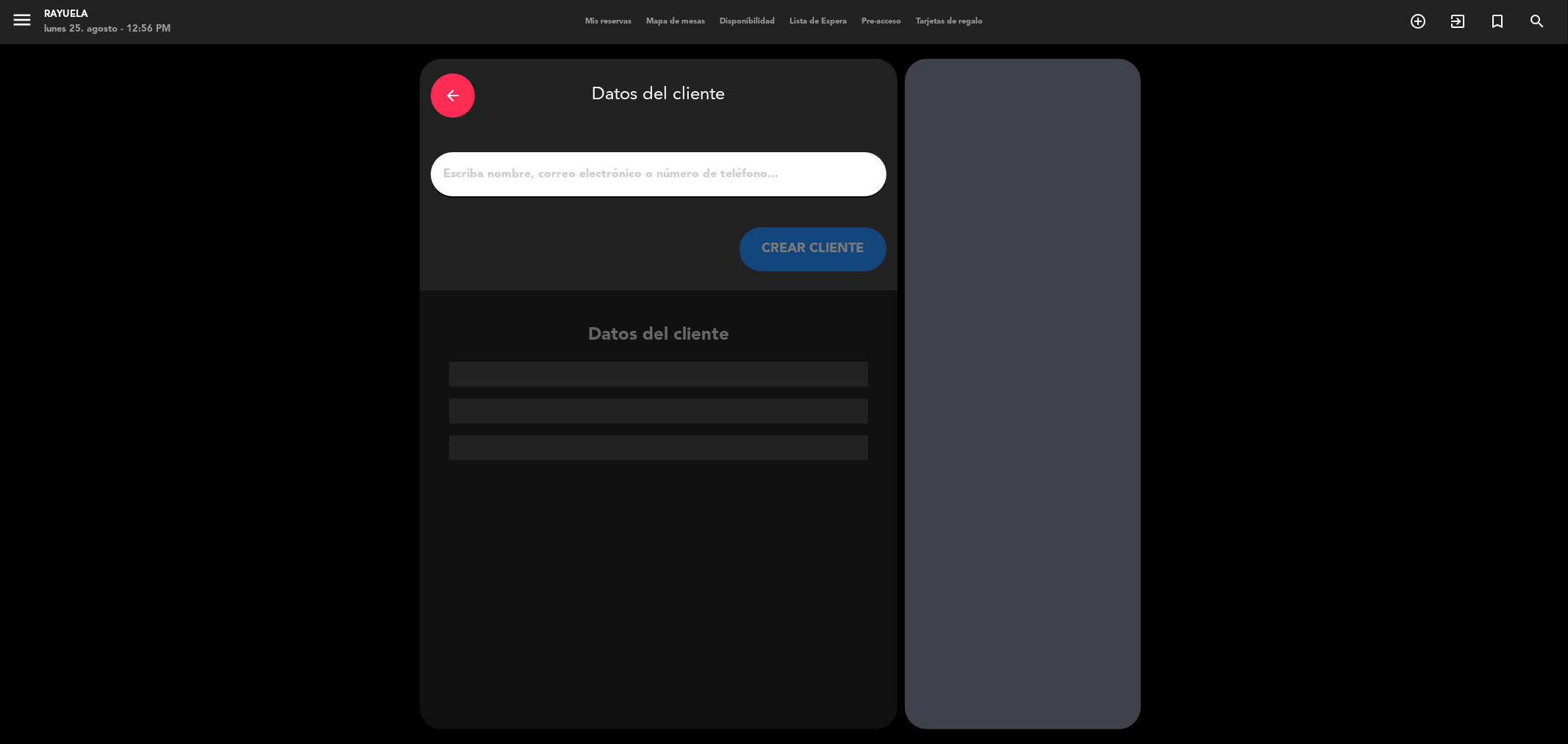
click at [671, 186] on div at bounding box center [659, 174] width 456 height 44
click at [672, 171] on input "1" at bounding box center [658, 174] width 434 height 21
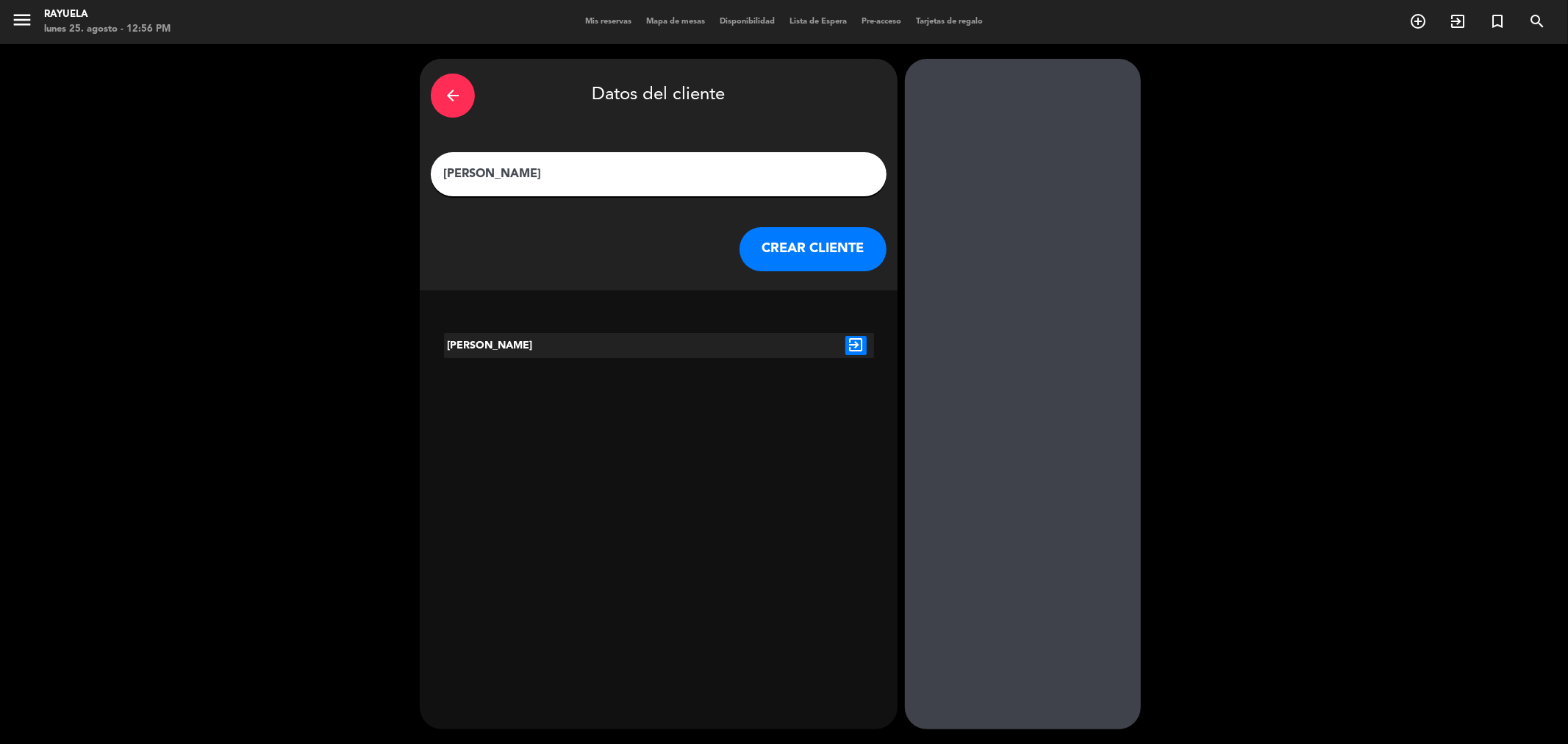
type input "[PERSON_NAME]"
click at [818, 259] on button "CREAR CLIENTE" at bounding box center [813, 249] width 147 height 44
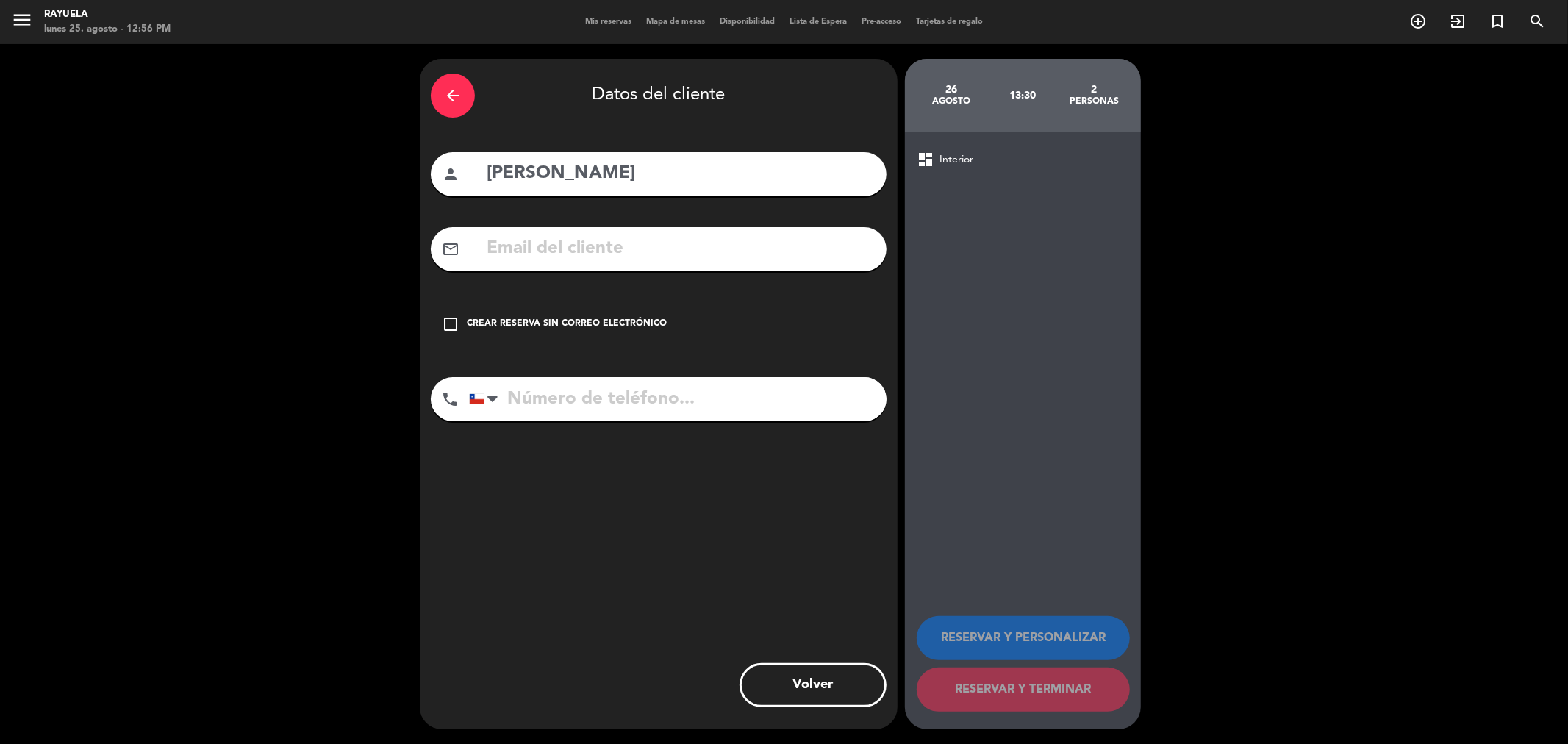
click at [584, 329] on div "Crear reserva sin correo electrónico" at bounding box center [567, 325] width 200 height 15
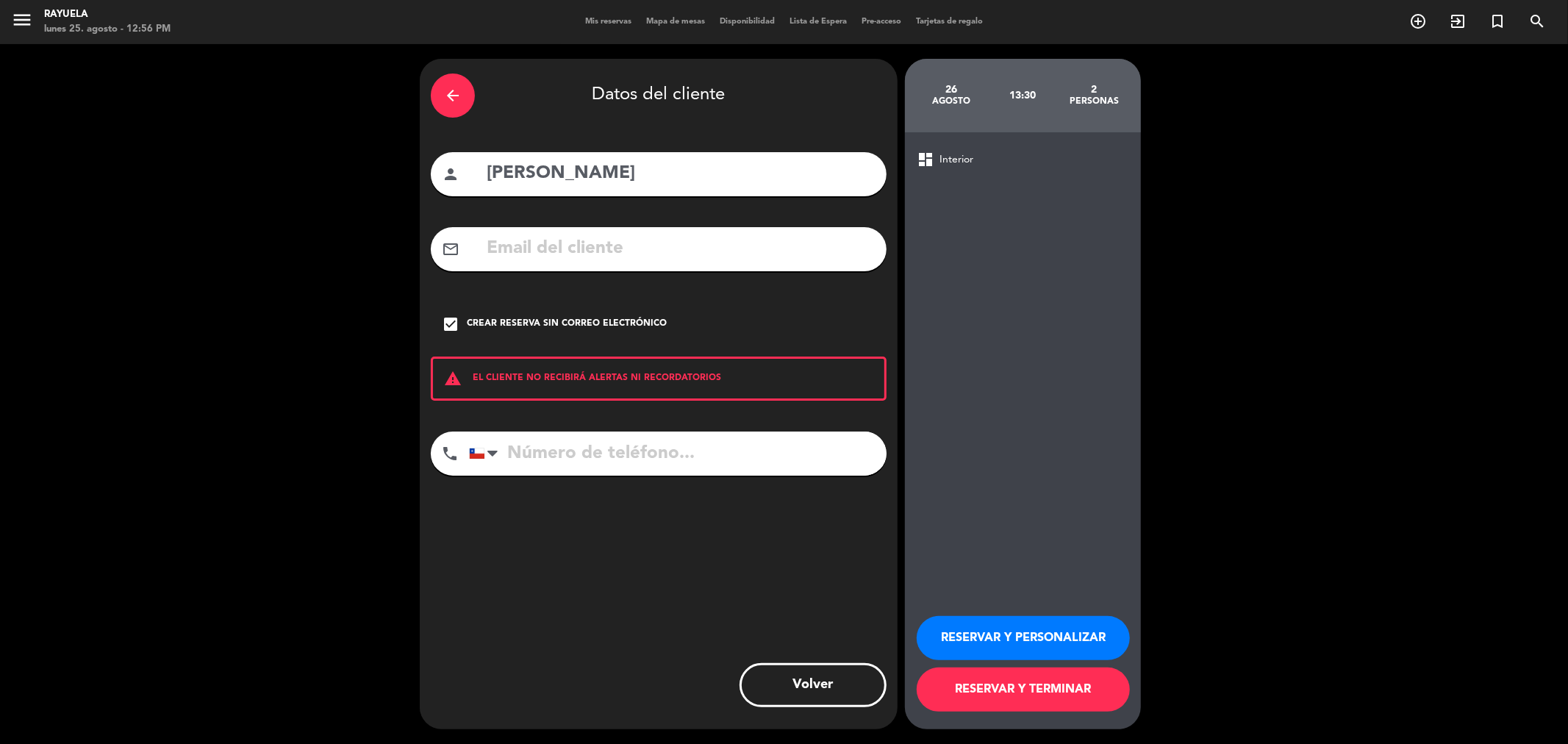
click at [1034, 696] on button "RESERVAR Y TERMINAR" at bounding box center [1023, 689] width 213 height 44
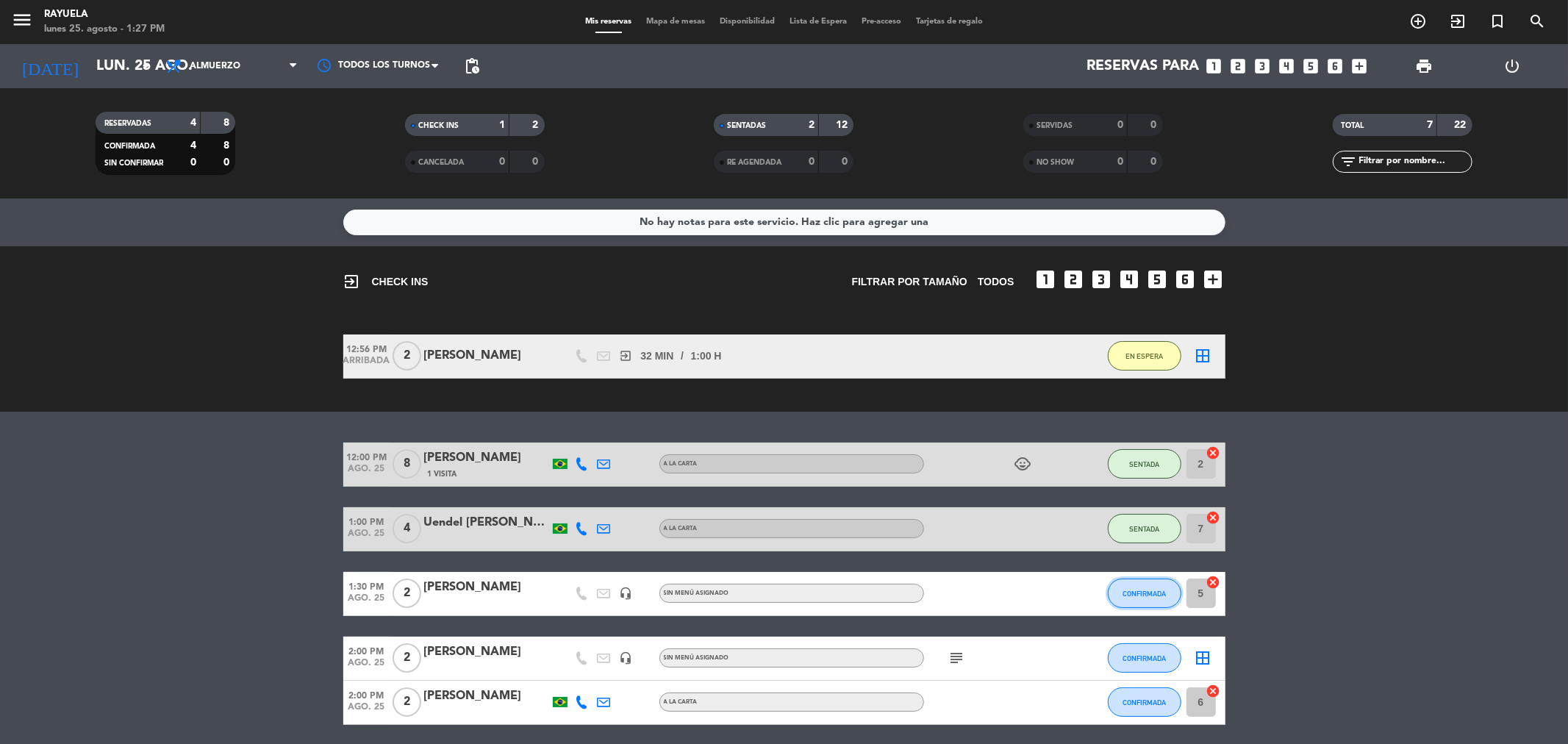
click at [1132, 589] on span "CONFIRMADA" at bounding box center [1144, 593] width 43 height 8
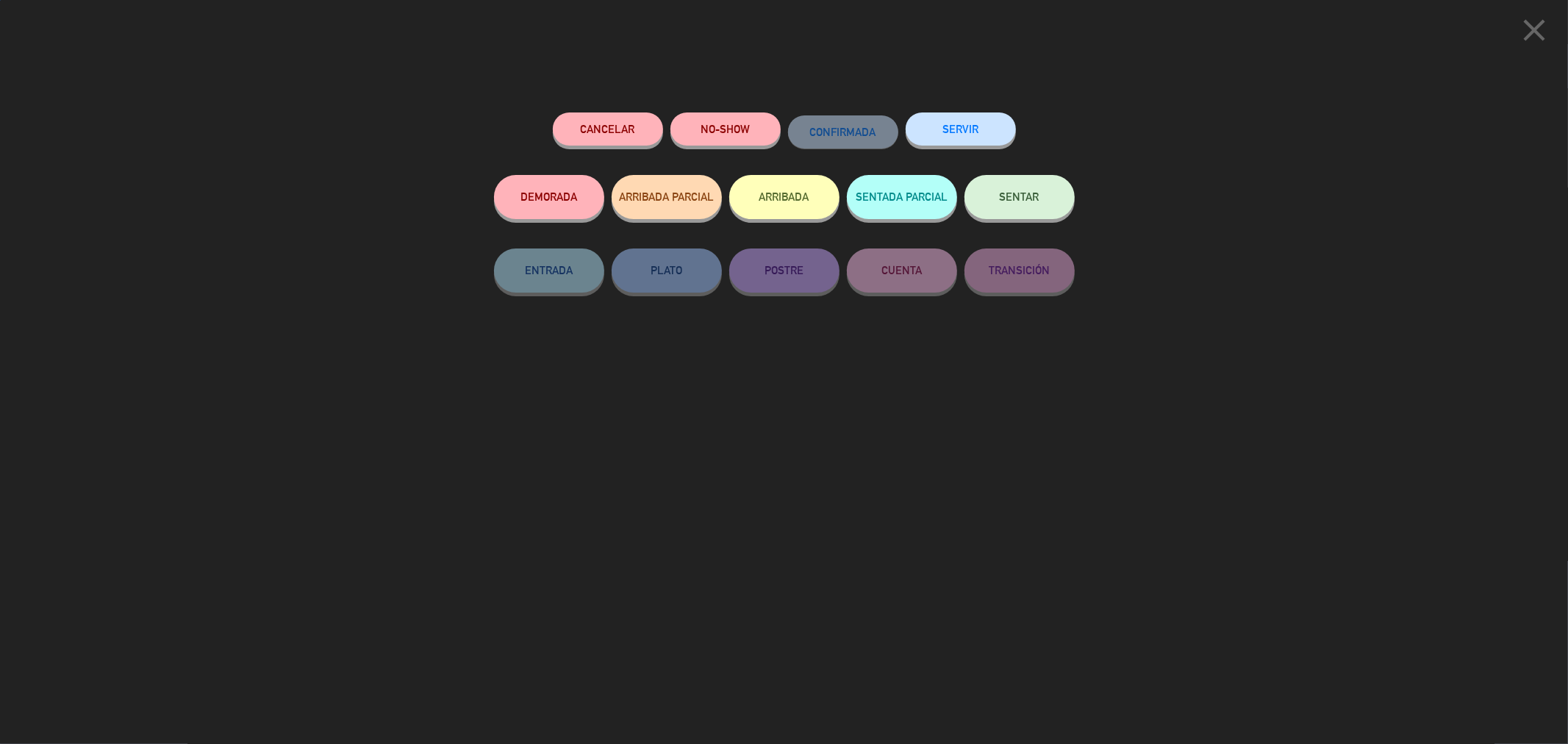
click at [1032, 202] on span "SENTAR" at bounding box center [1020, 196] width 40 height 12
click at [1033, 187] on button "SENTAR" at bounding box center [1020, 196] width 110 height 44
